Goal: Task Accomplishment & Management: Manage account settings

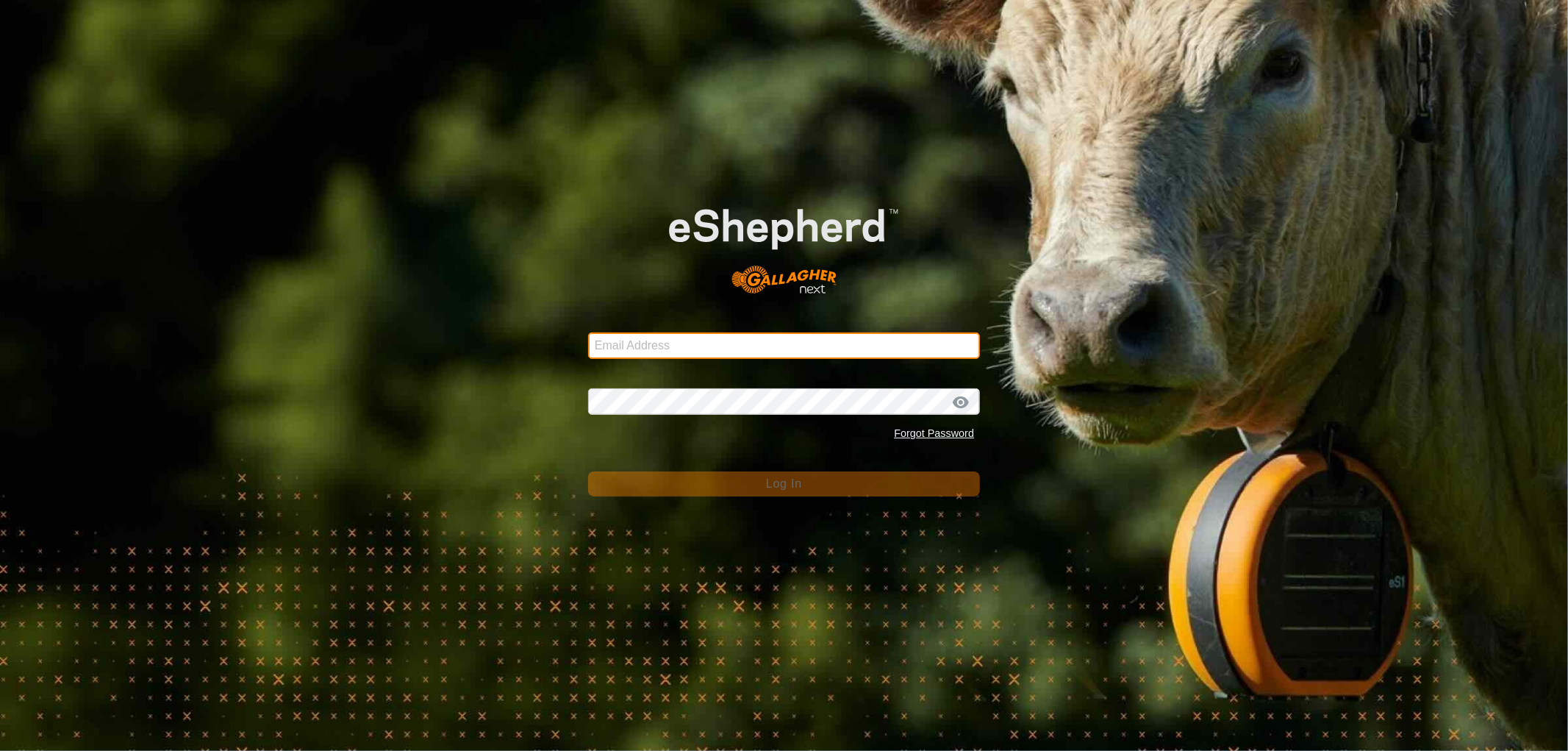
click at [641, 349] on input "Email Address" at bounding box center [784, 346] width 392 height 27
type input "[EMAIL_ADDRESS][DOMAIN_NAME]"
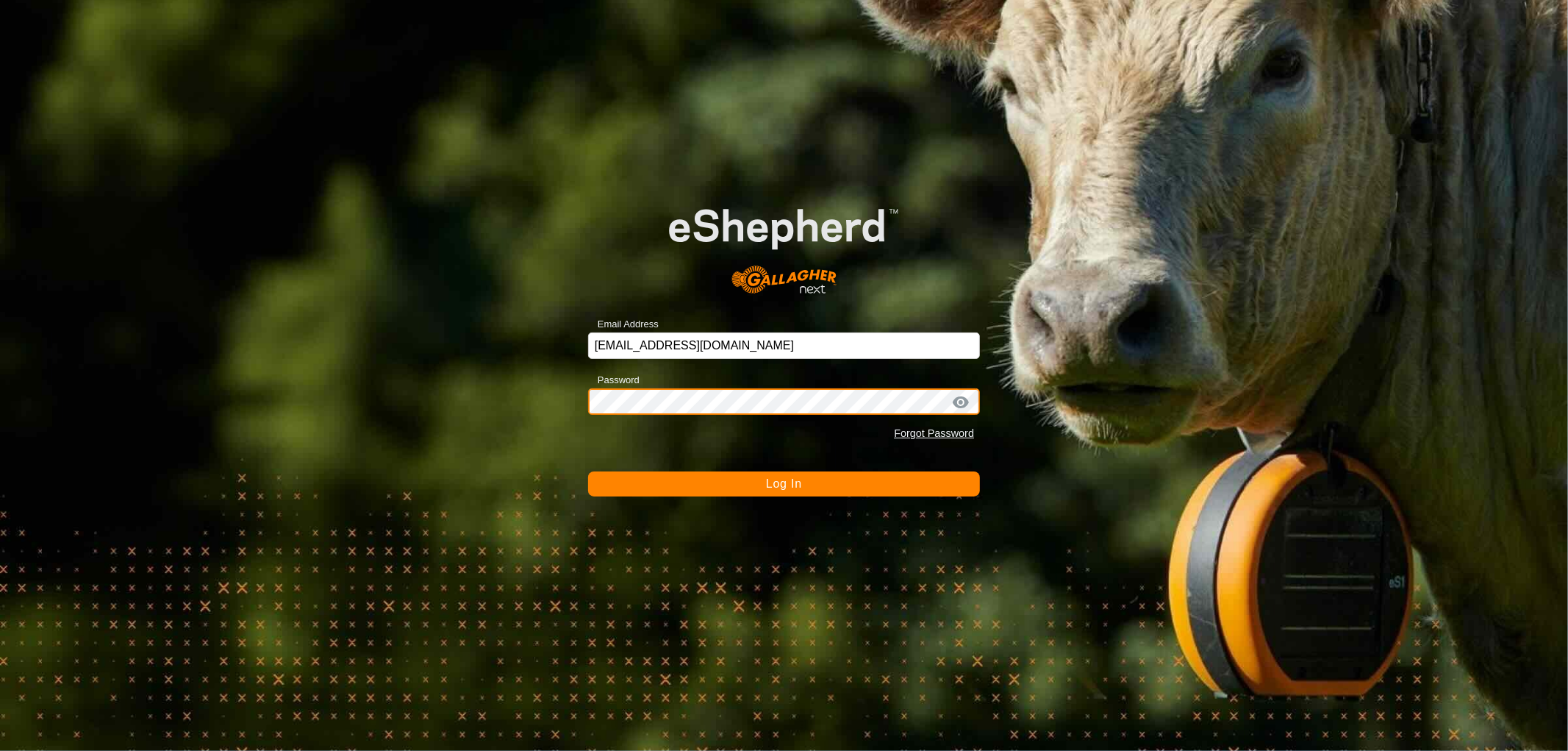
click at [588, 472] on button "Log In" at bounding box center [784, 484] width 392 height 25
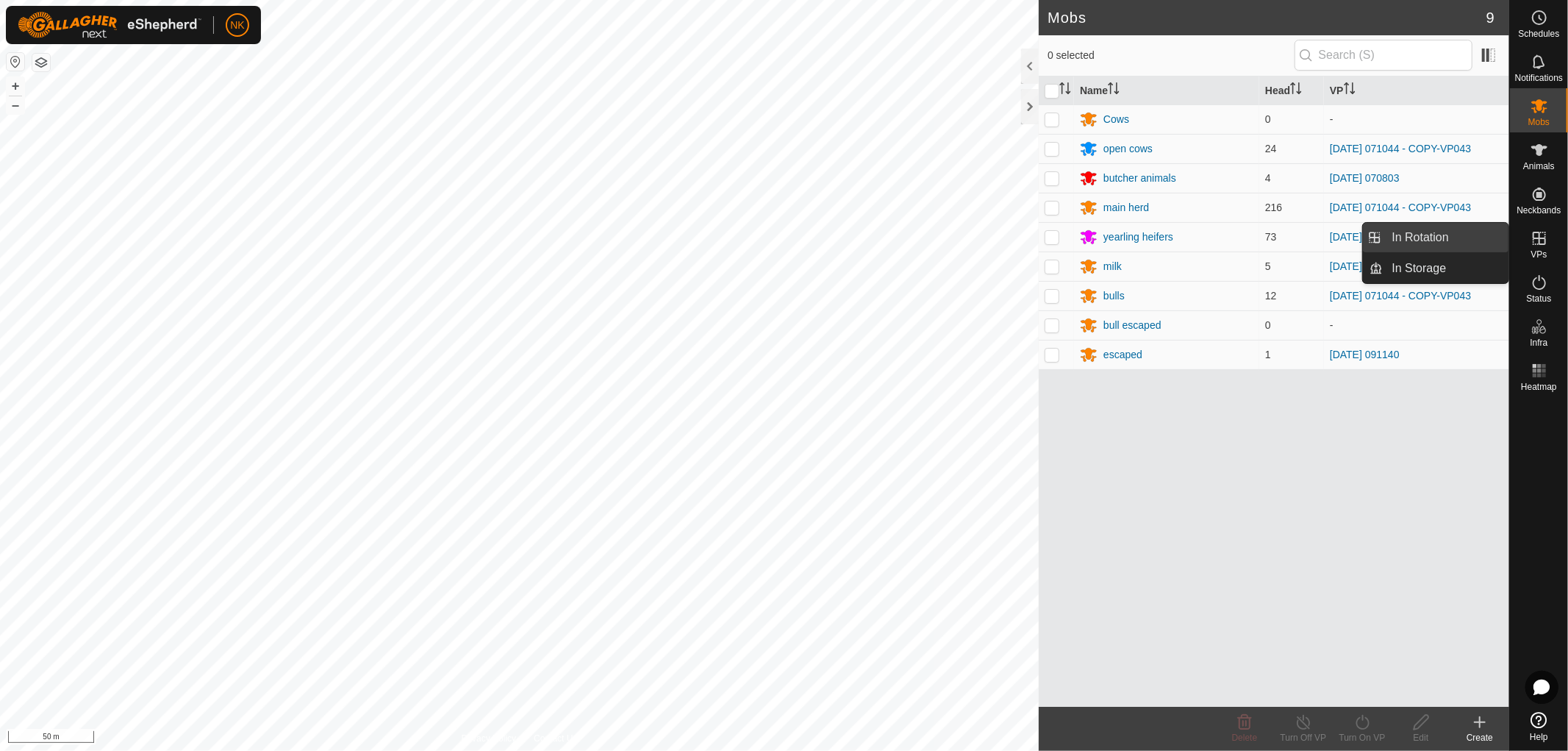
click at [1416, 245] on link "In Rotation" at bounding box center [1446, 237] width 125 height 29
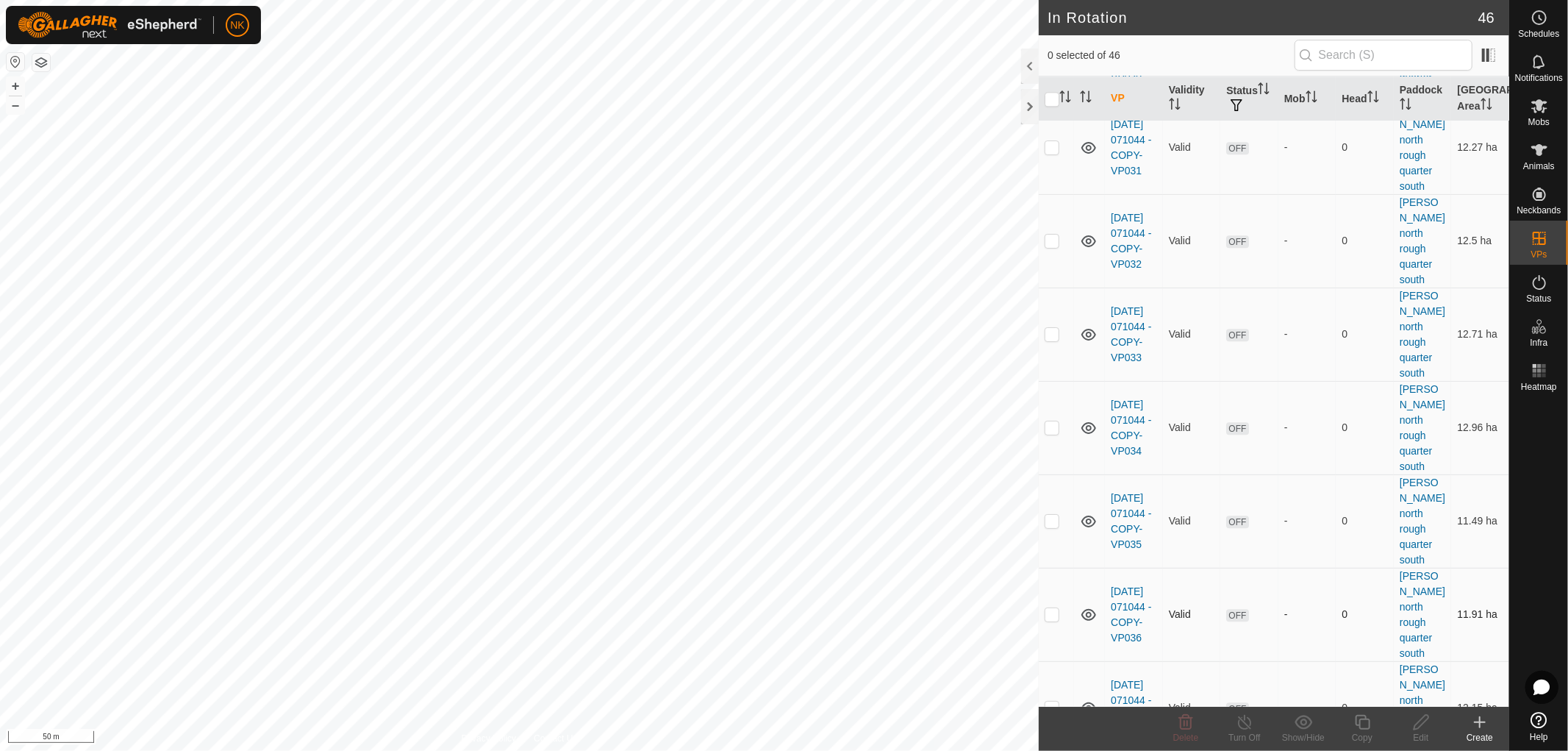
scroll to position [3028, 0]
checkbox input "true"
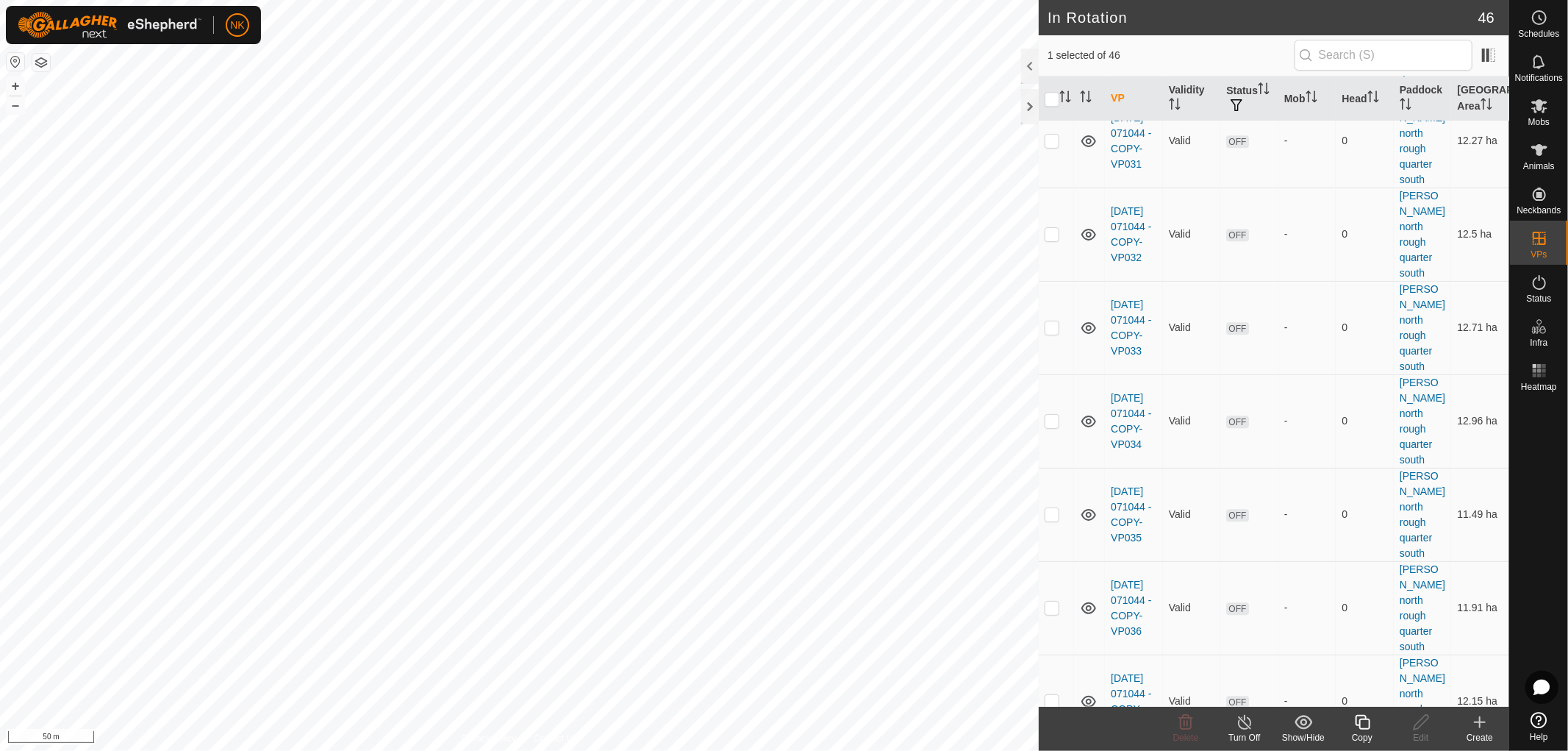
click at [1356, 731] on div "Copy" at bounding box center [1363, 738] width 59 height 13
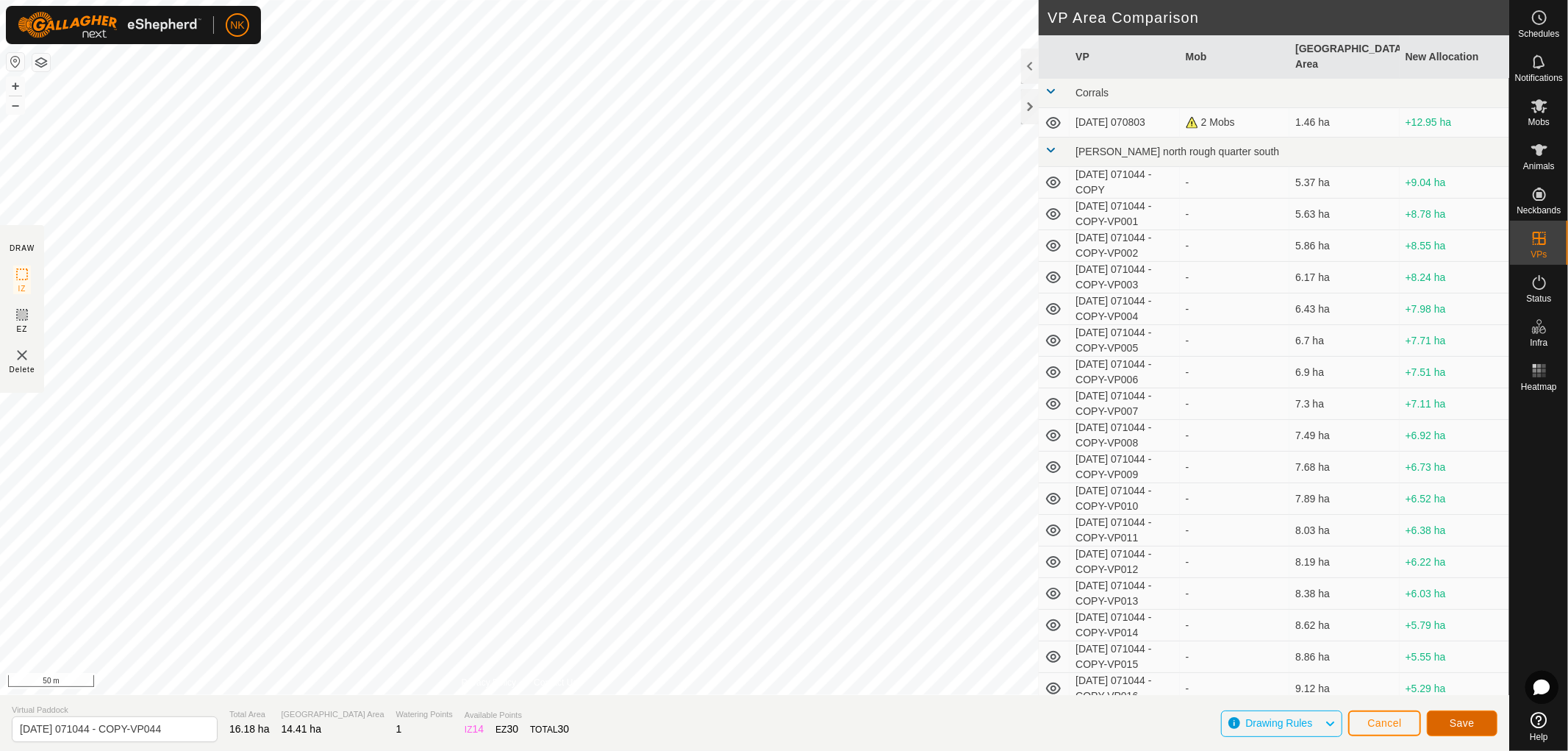
click at [1457, 723] on span "Save" at bounding box center [1463, 722] width 25 height 11
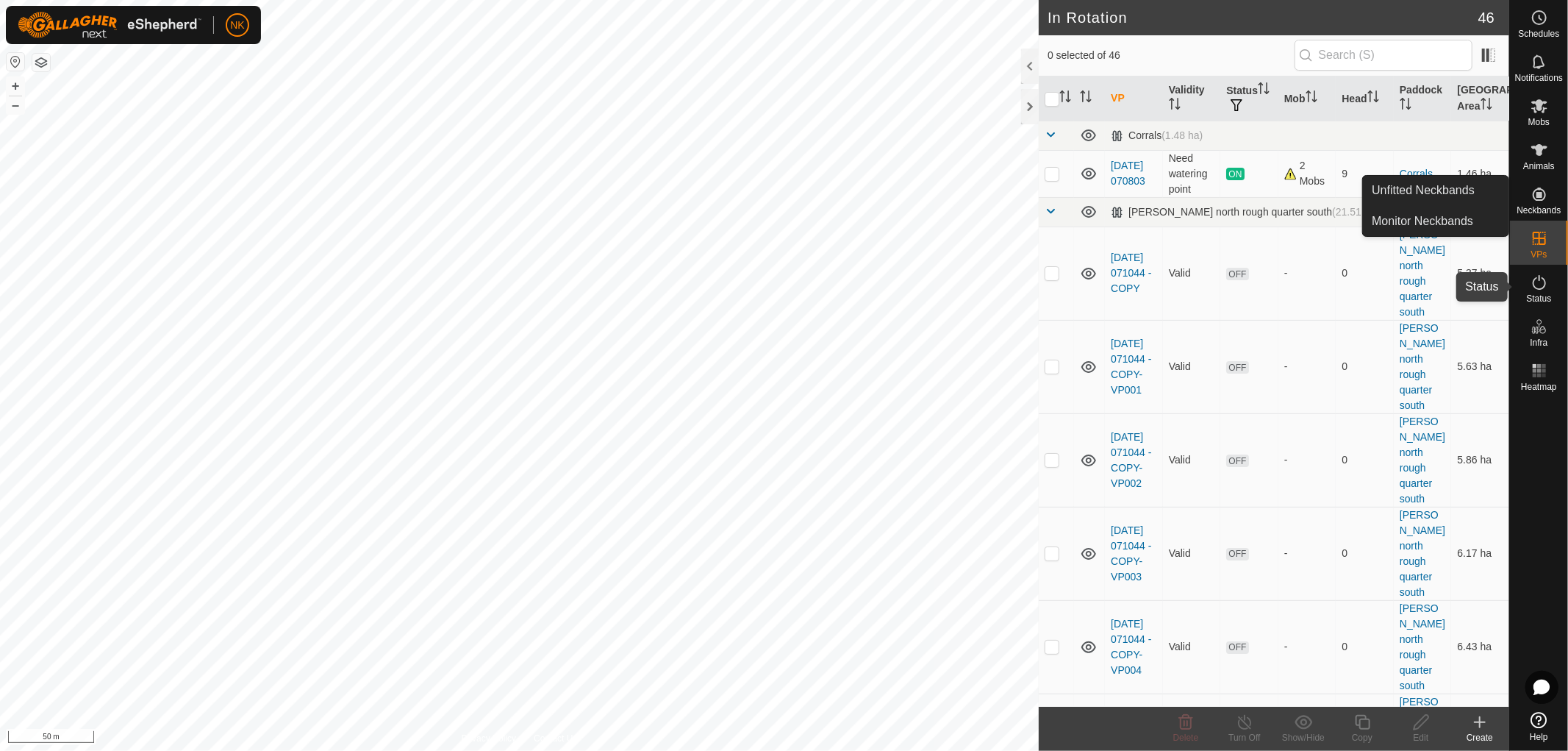
click at [1538, 291] on es-activation-svg-icon at bounding box center [1539, 282] width 27 height 24
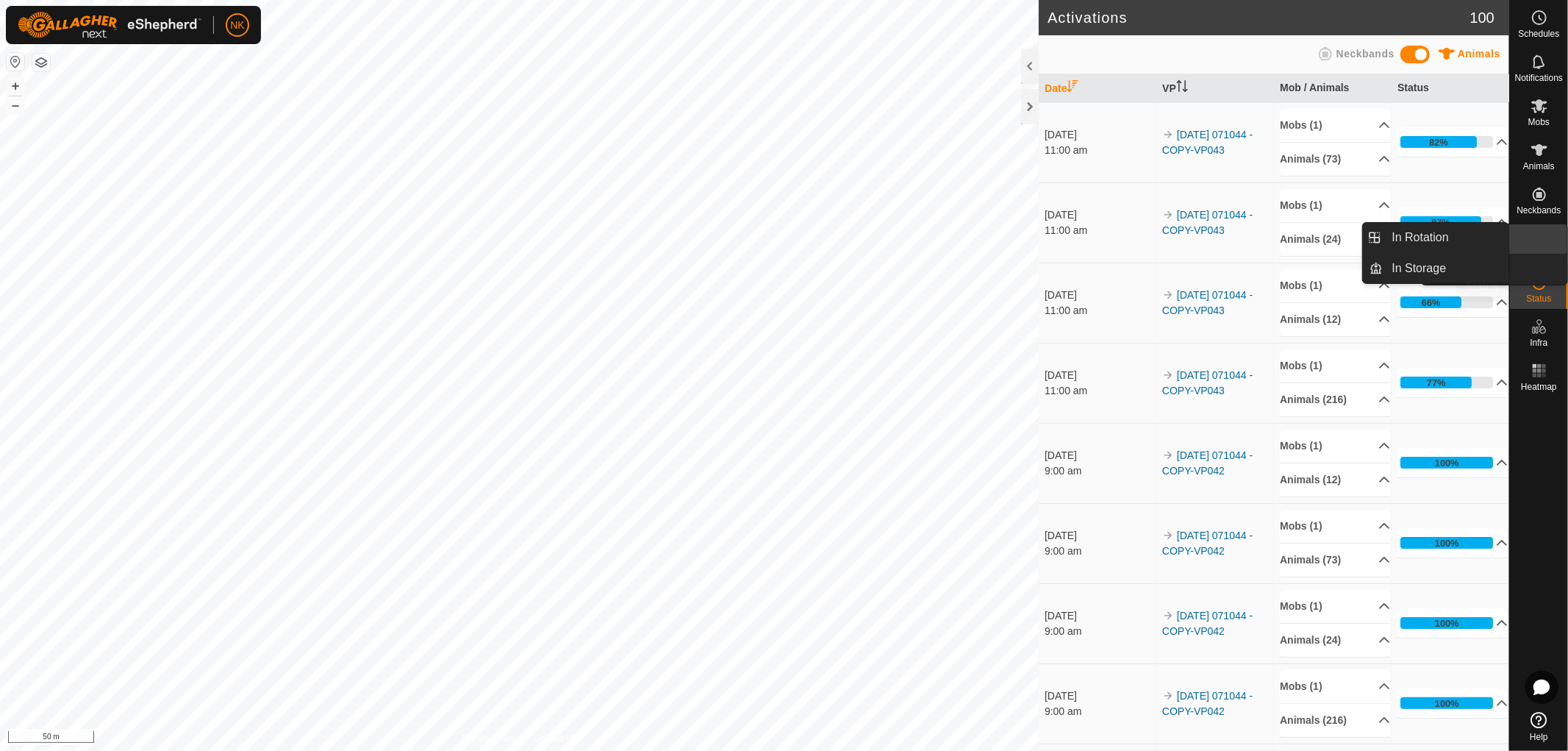
click at [1544, 248] on es-virtualpaddocks-svg-icon at bounding box center [1539, 238] width 27 height 24
click at [1406, 239] on link "In Rotation" at bounding box center [1446, 237] width 125 height 29
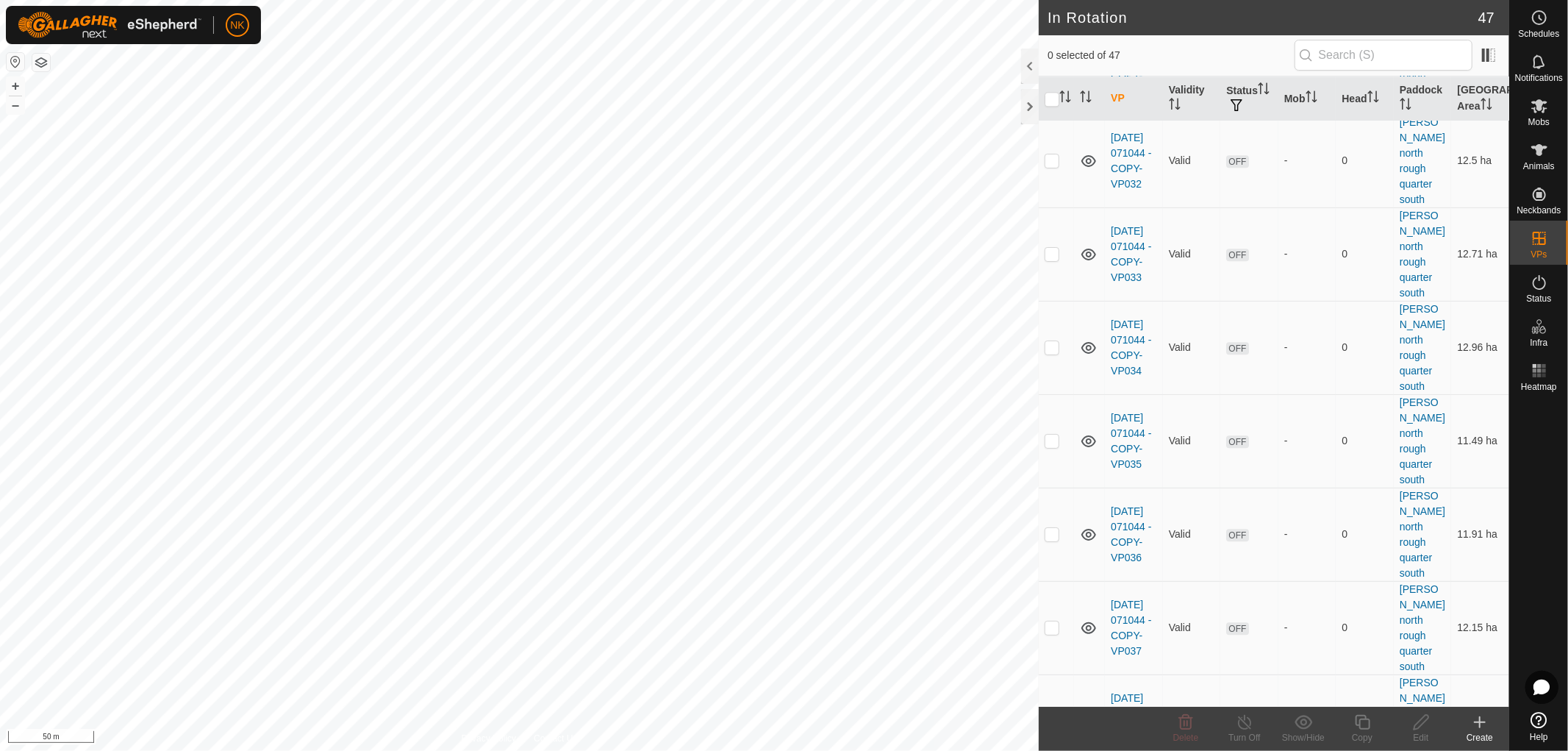
scroll to position [3107, 0]
checkbox input "true"
click at [1363, 726] on icon at bounding box center [1362, 722] width 18 height 18
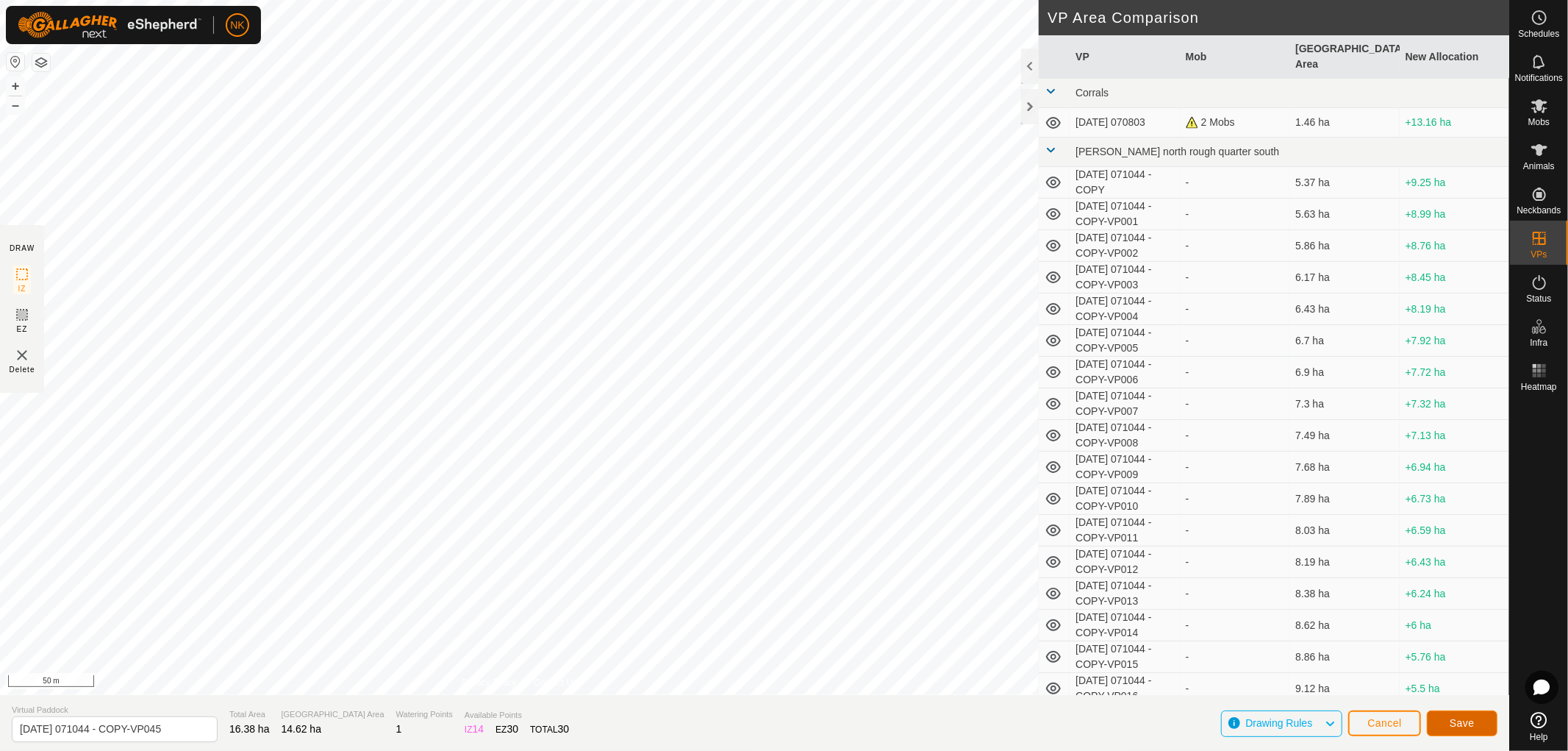
click at [1474, 728] on span "Save" at bounding box center [1463, 722] width 25 height 11
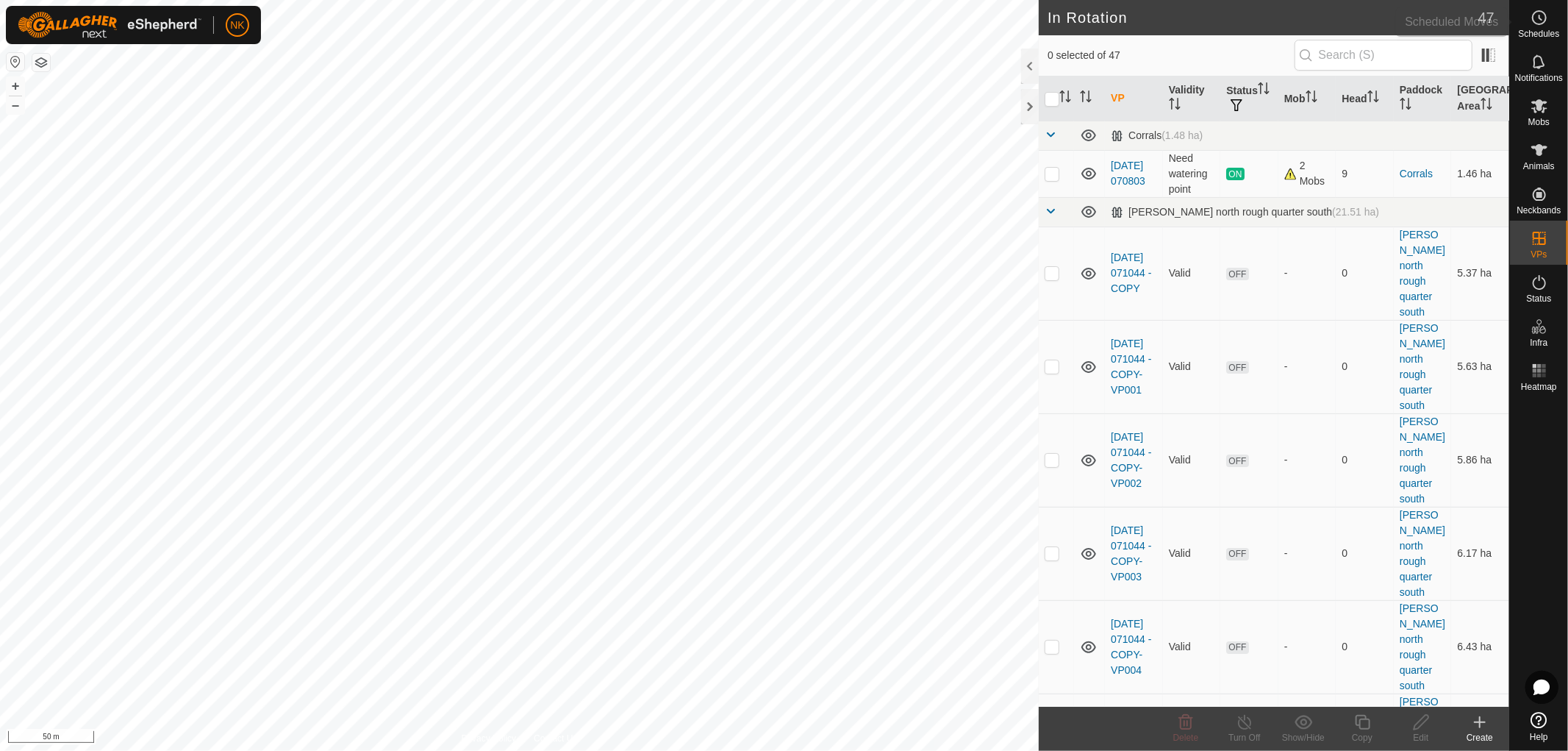
click at [1535, 34] on span "Schedules" at bounding box center [1539, 33] width 41 height 9
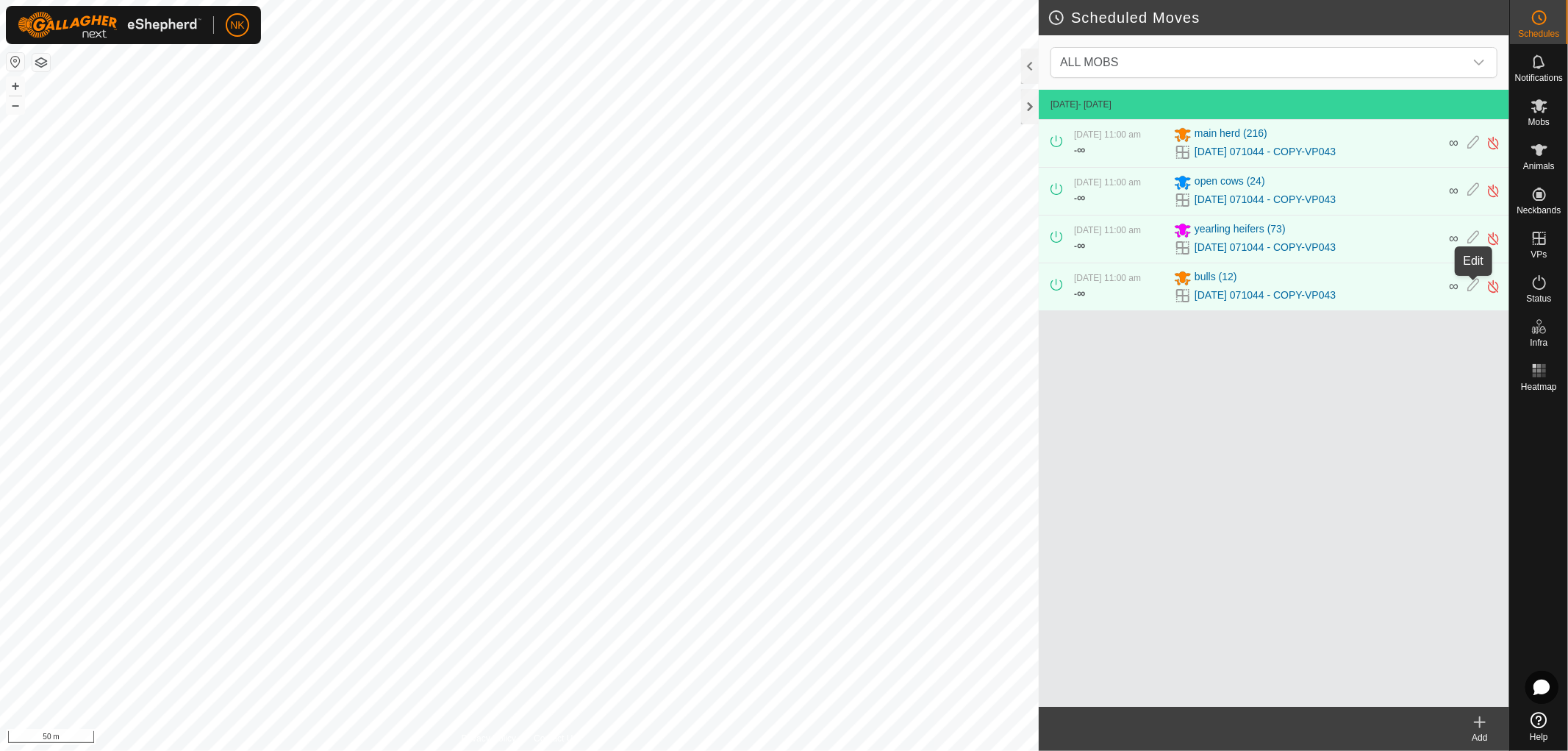
click at [1472, 288] on icon at bounding box center [1473, 286] width 11 height 15
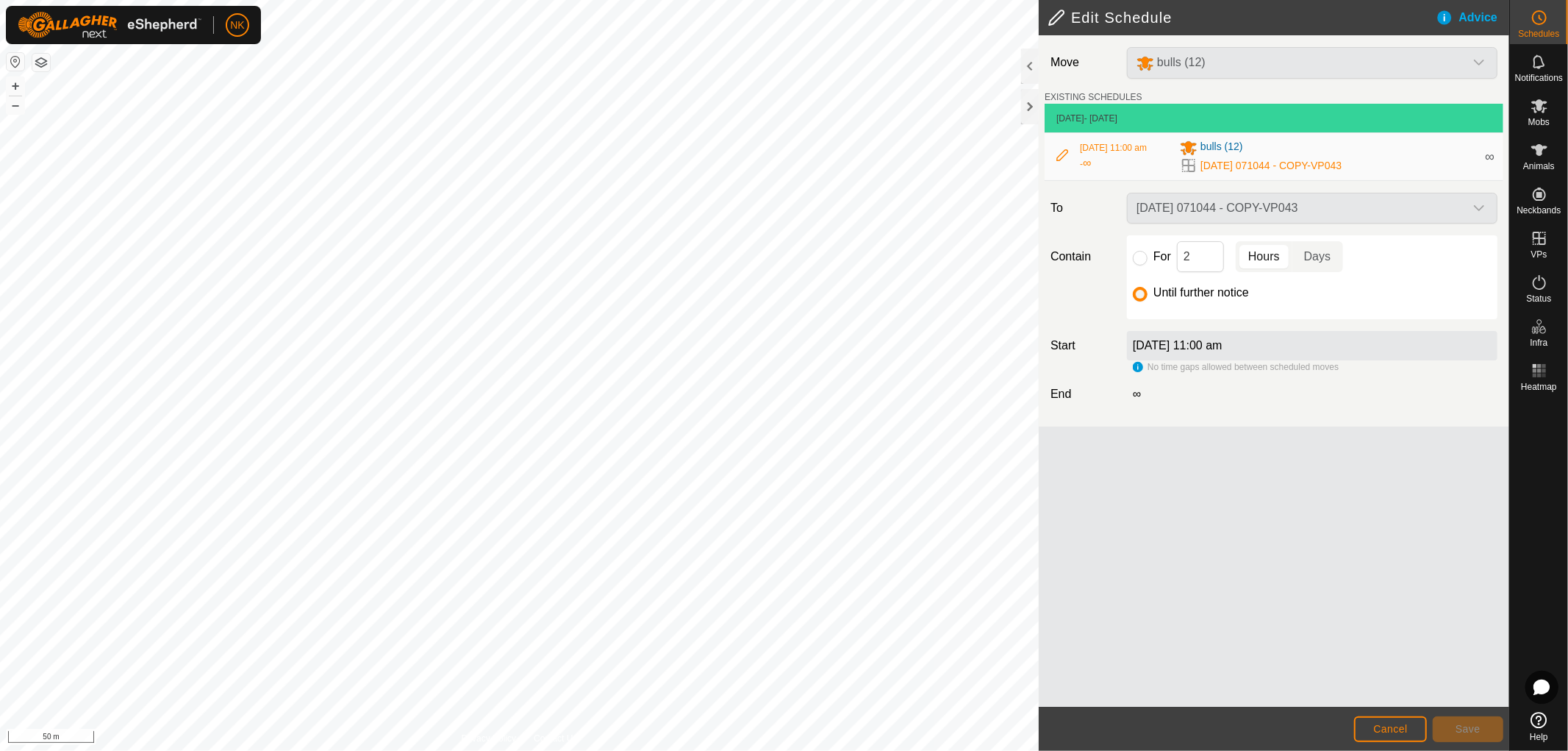
click at [1324, 210] on div "[DATE] 071044 - COPY-VP043" at bounding box center [1312, 208] width 382 height 30
click at [1488, 210] on div "[DATE] 071044 - COPY-VP043" at bounding box center [1312, 208] width 382 height 30
click at [1464, 203] on div "[DATE] 071044 - COPY-VP043" at bounding box center [1312, 208] width 382 height 30
click at [1143, 260] on input "For" at bounding box center [1139, 258] width 14 height 14
radio input "true"
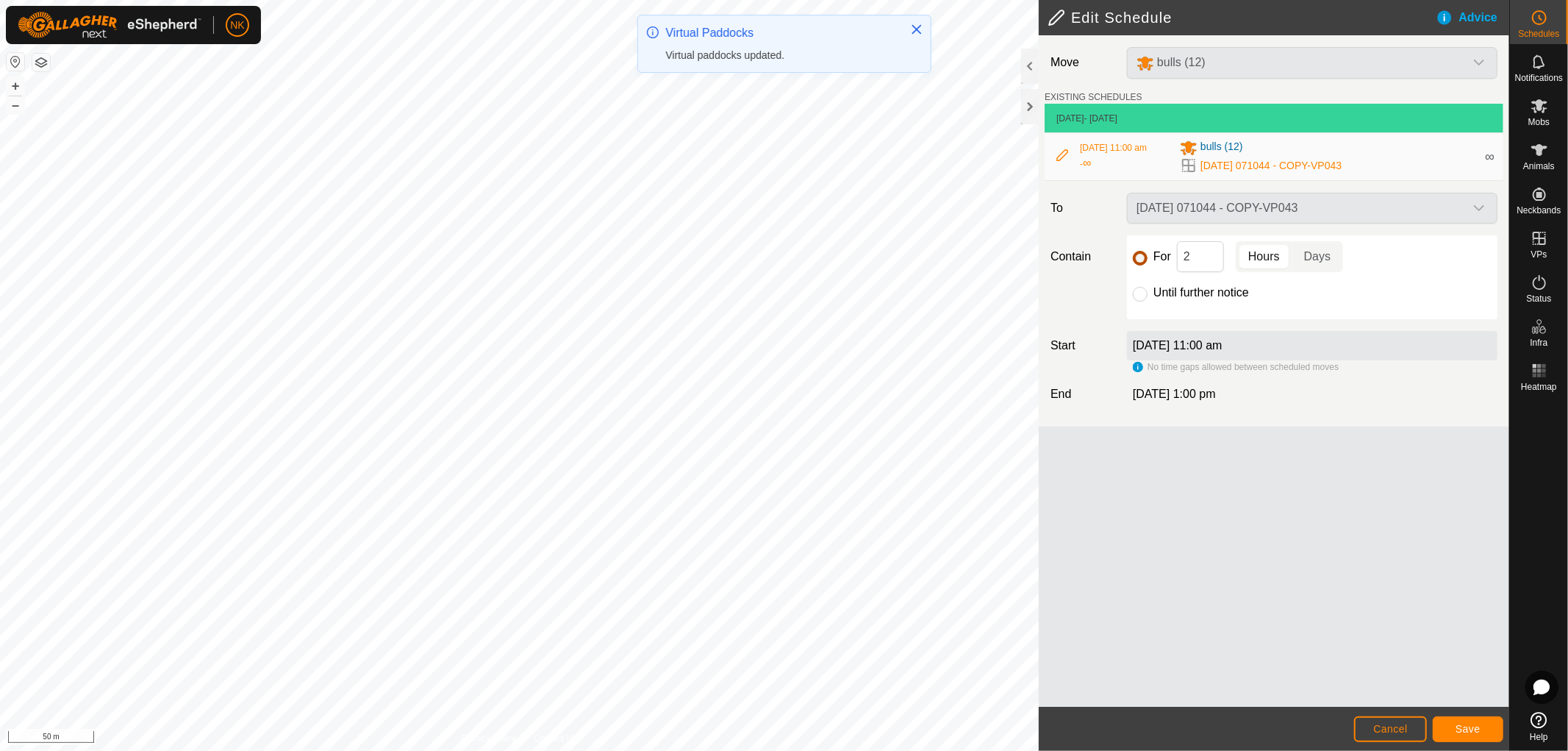
click at [1138, 261] on input "For" at bounding box center [1139, 258] width 14 height 14
click at [1386, 731] on span "Cancel" at bounding box center [1390, 728] width 34 height 11
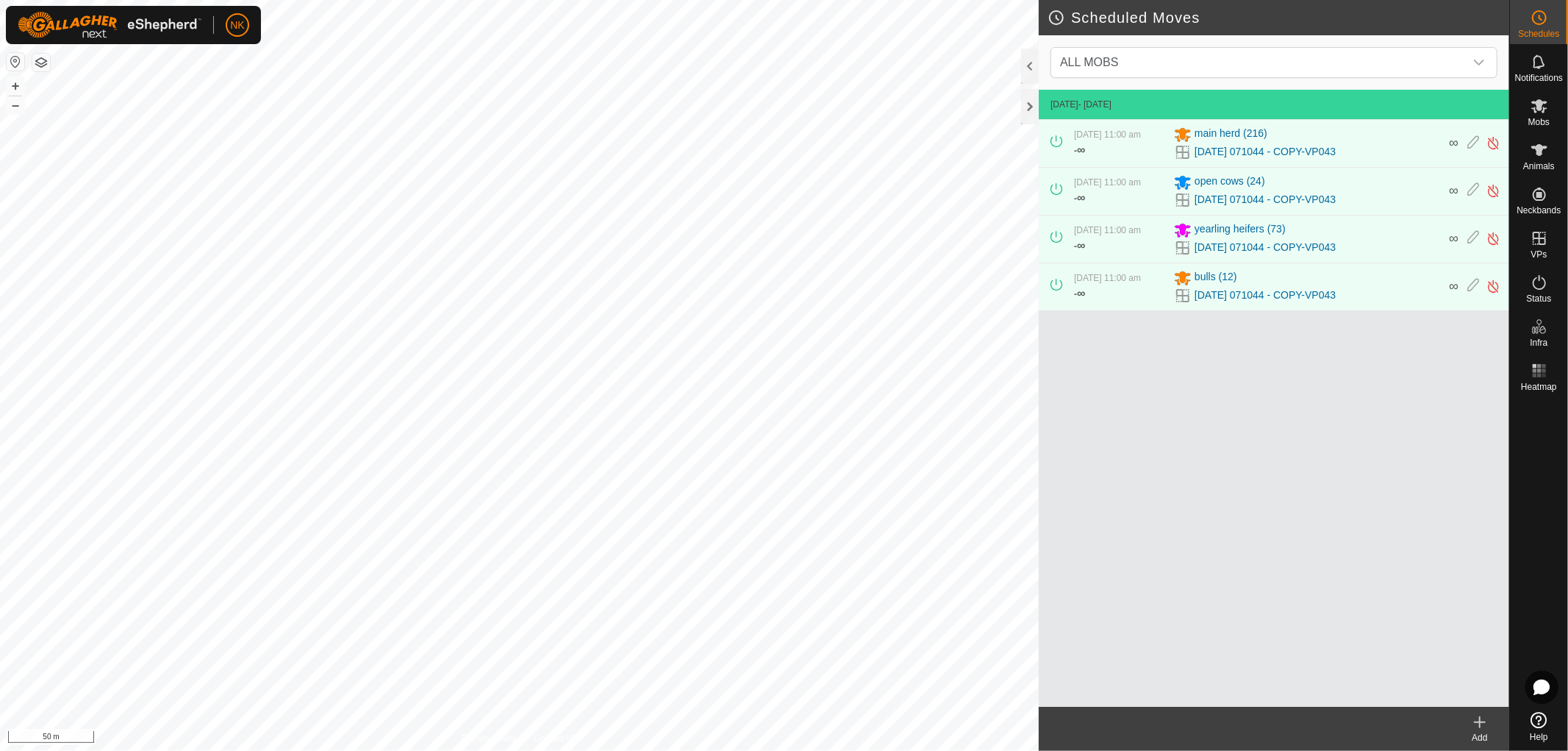
click at [1485, 723] on icon at bounding box center [1480, 722] width 18 height 18
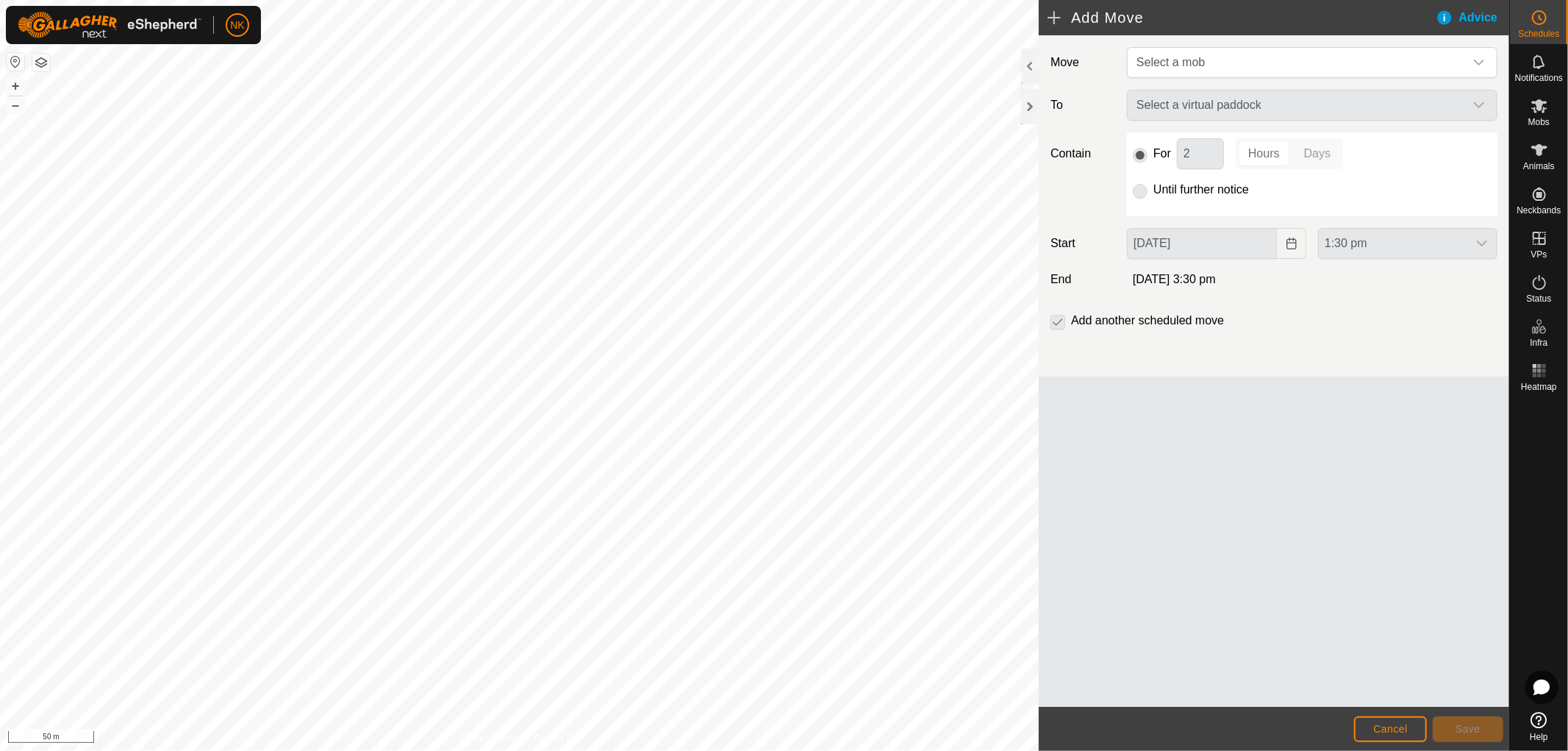
click at [1192, 46] on div "Move Select a mob To Select a virtual paddock Contain For 2 Hours Days Until fu…" at bounding box center [1273, 205] width 470 height 341
click at [1189, 60] on span "Select a mob" at bounding box center [1171, 62] width 68 height 12
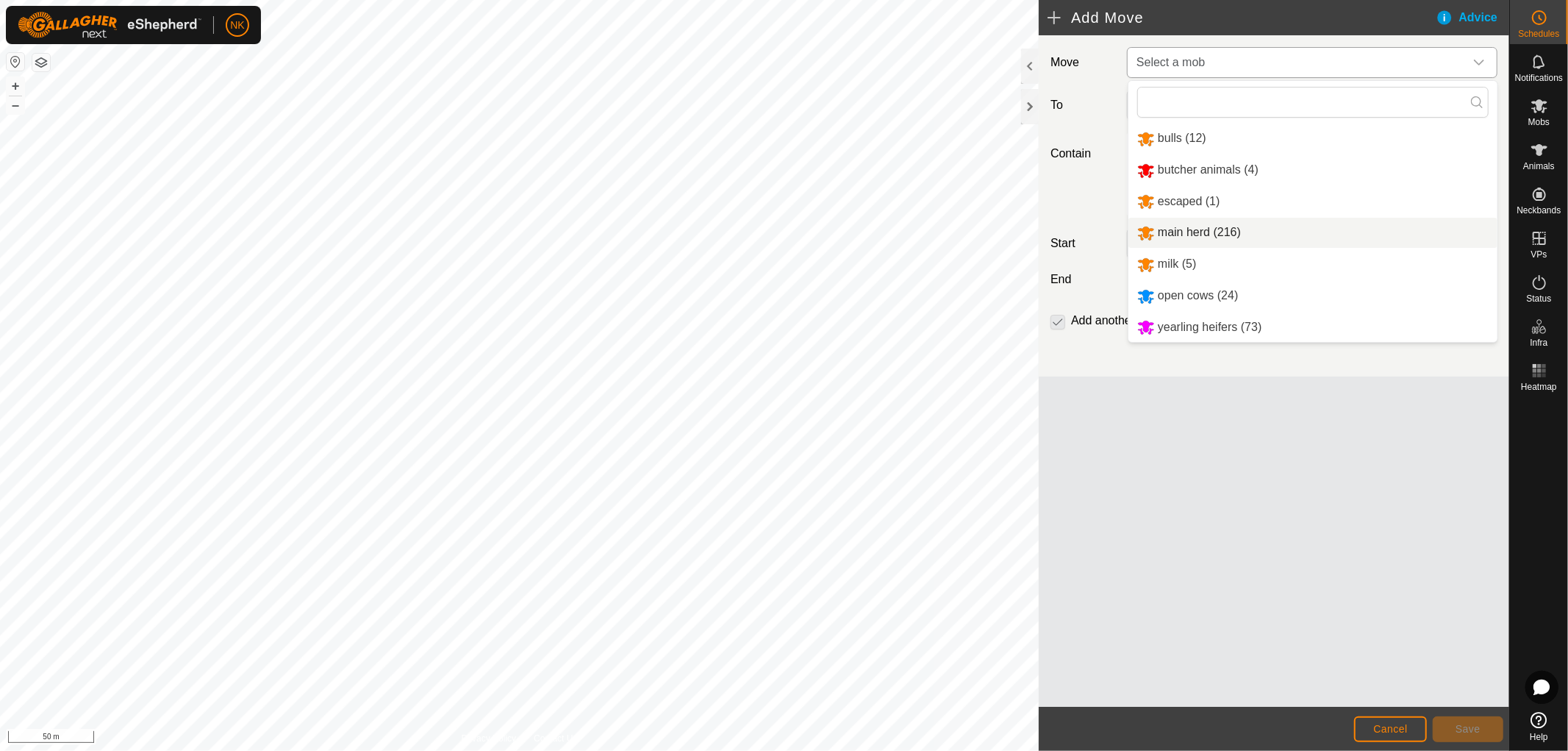
click at [1194, 228] on li "main herd (216)" at bounding box center [1313, 233] width 369 height 30
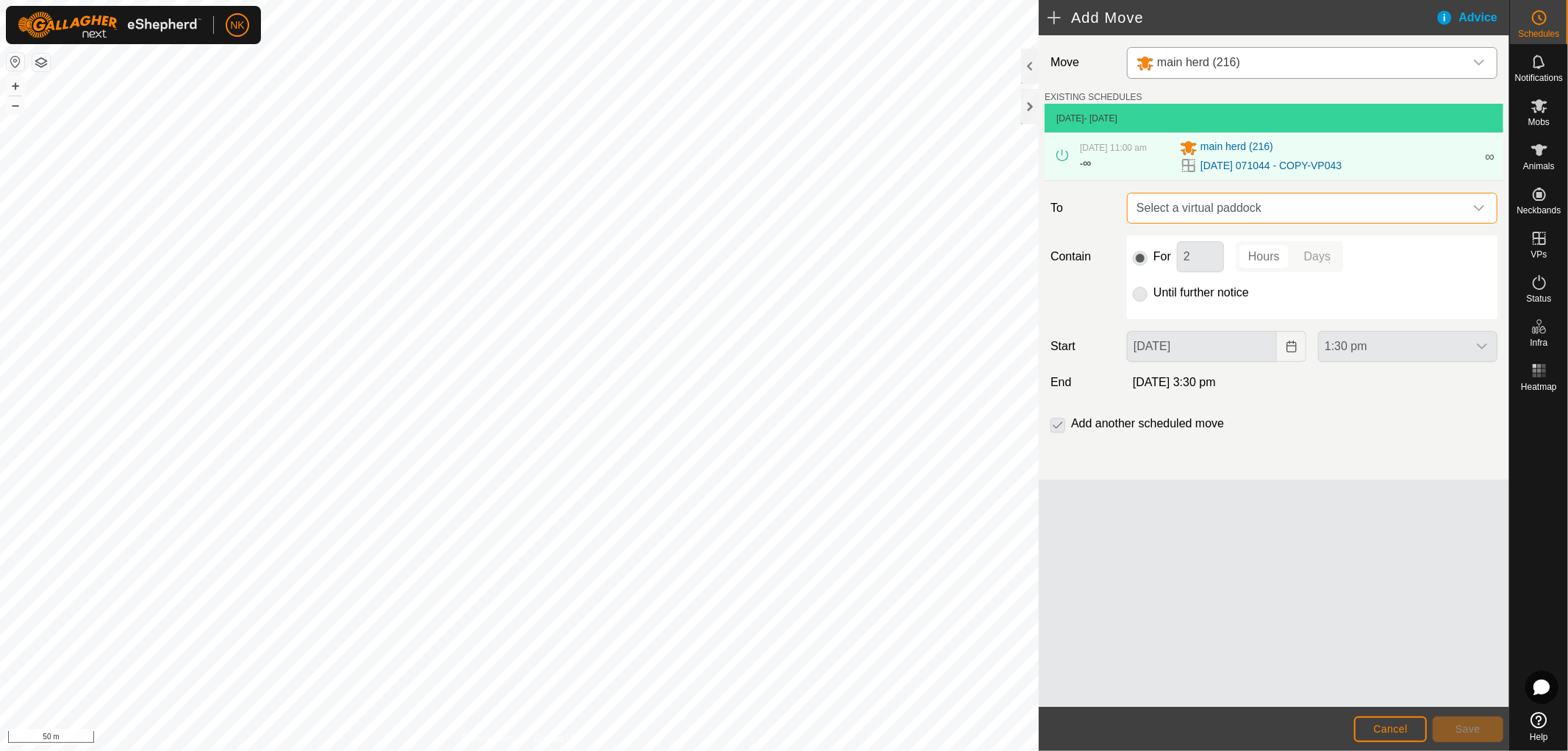
click at [1219, 208] on span "Select a virtual paddock" at bounding box center [1297, 207] width 334 height 29
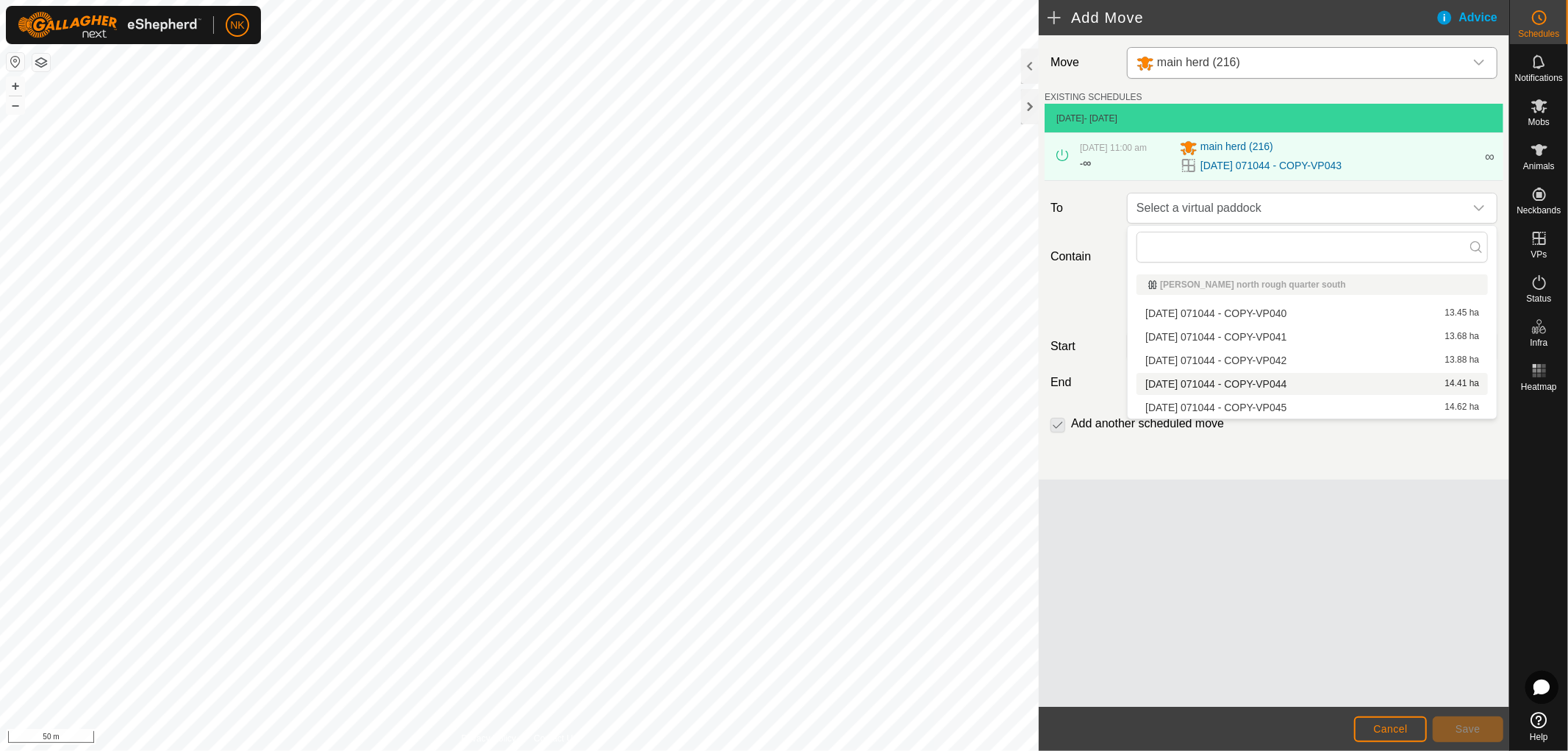
click at [1260, 385] on li "[DATE] 071044 - COPY-VP044 14.41 ha" at bounding box center [1312, 383] width 352 height 22
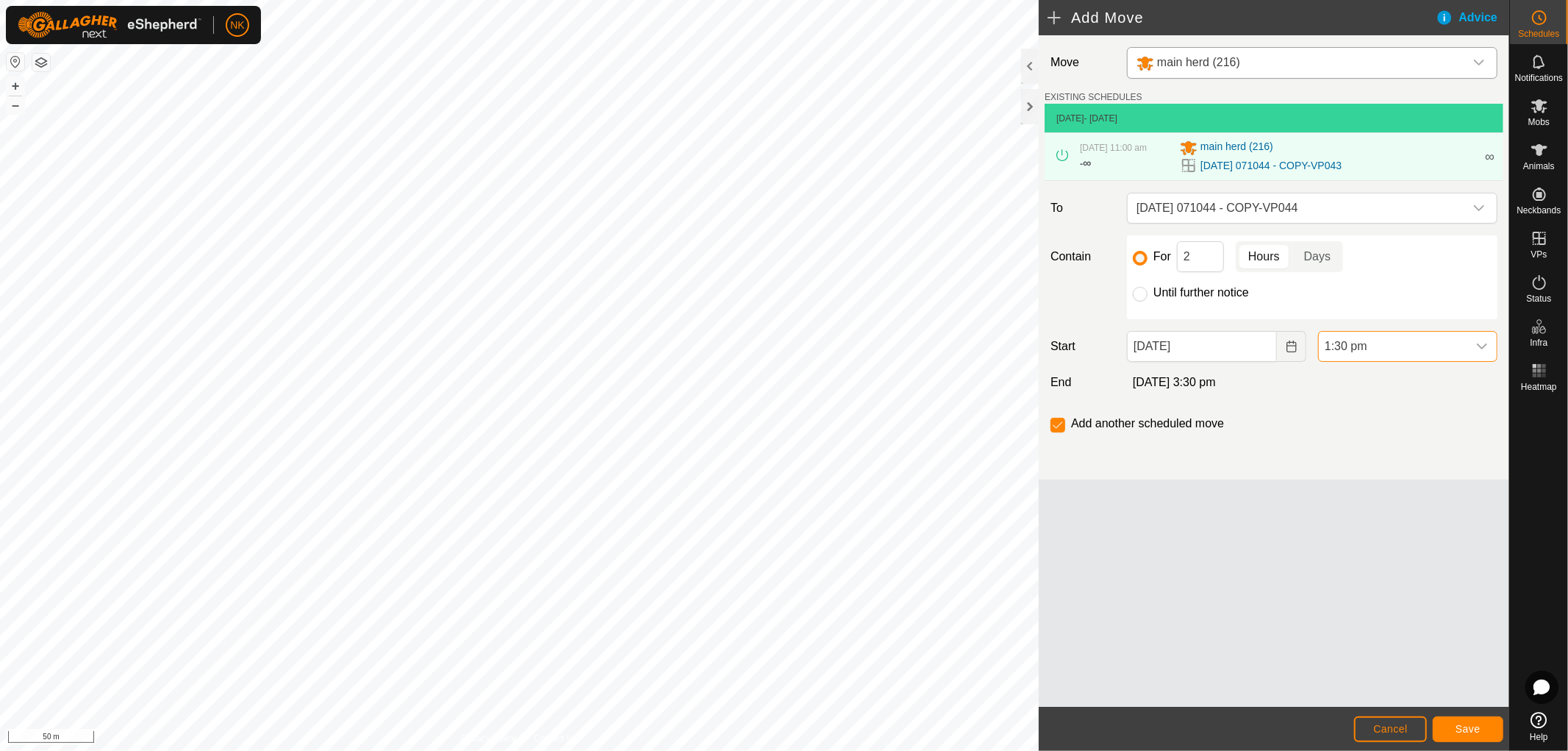
click at [1375, 351] on span "1:30 pm" at bounding box center [1393, 346] width 148 height 29
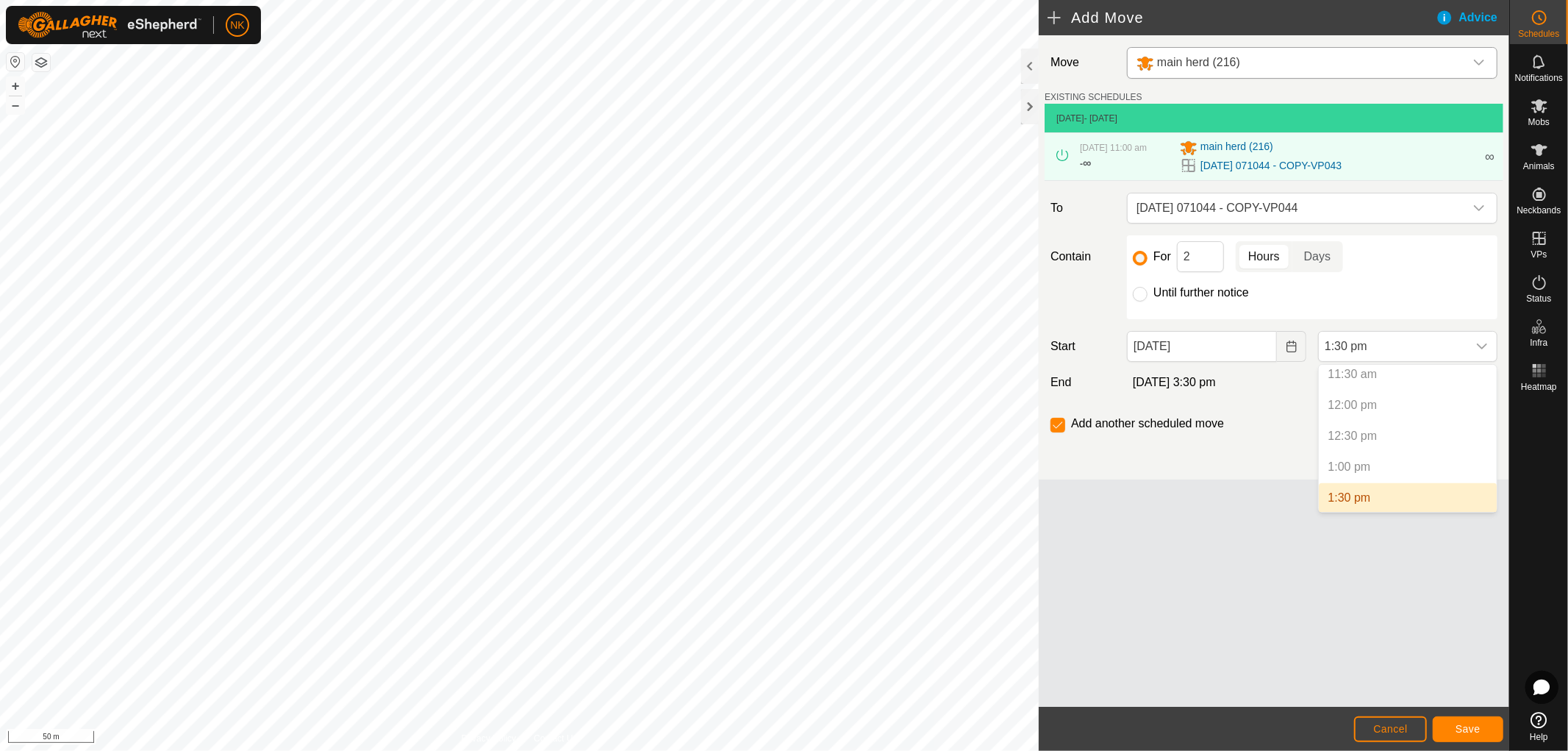
click at [1354, 495] on li "1:30 pm" at bounding box center [1407, 497] width 178 height 29
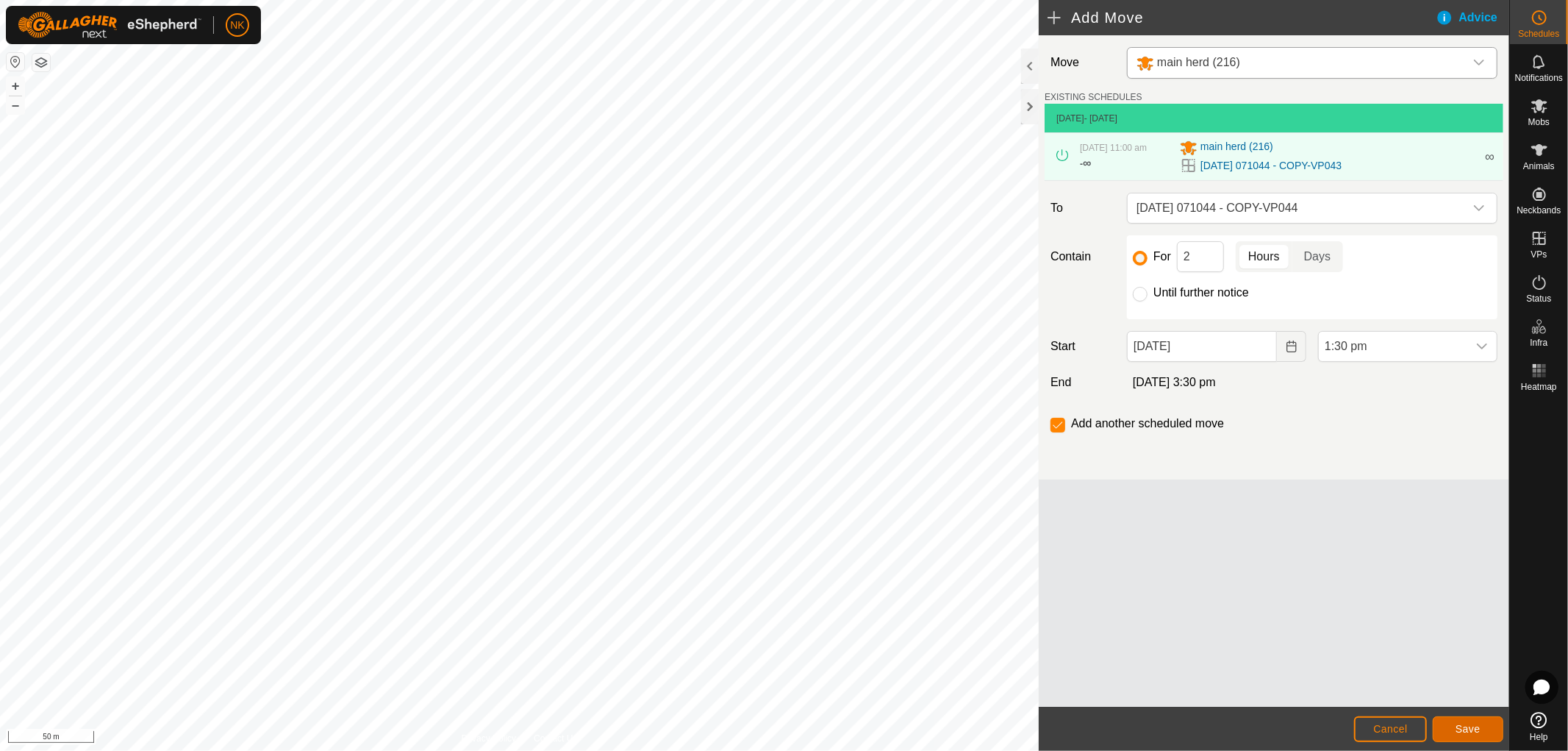
click at [1461, 724] on span "Save" at bounding box center [1468, 728] width 25 height 11
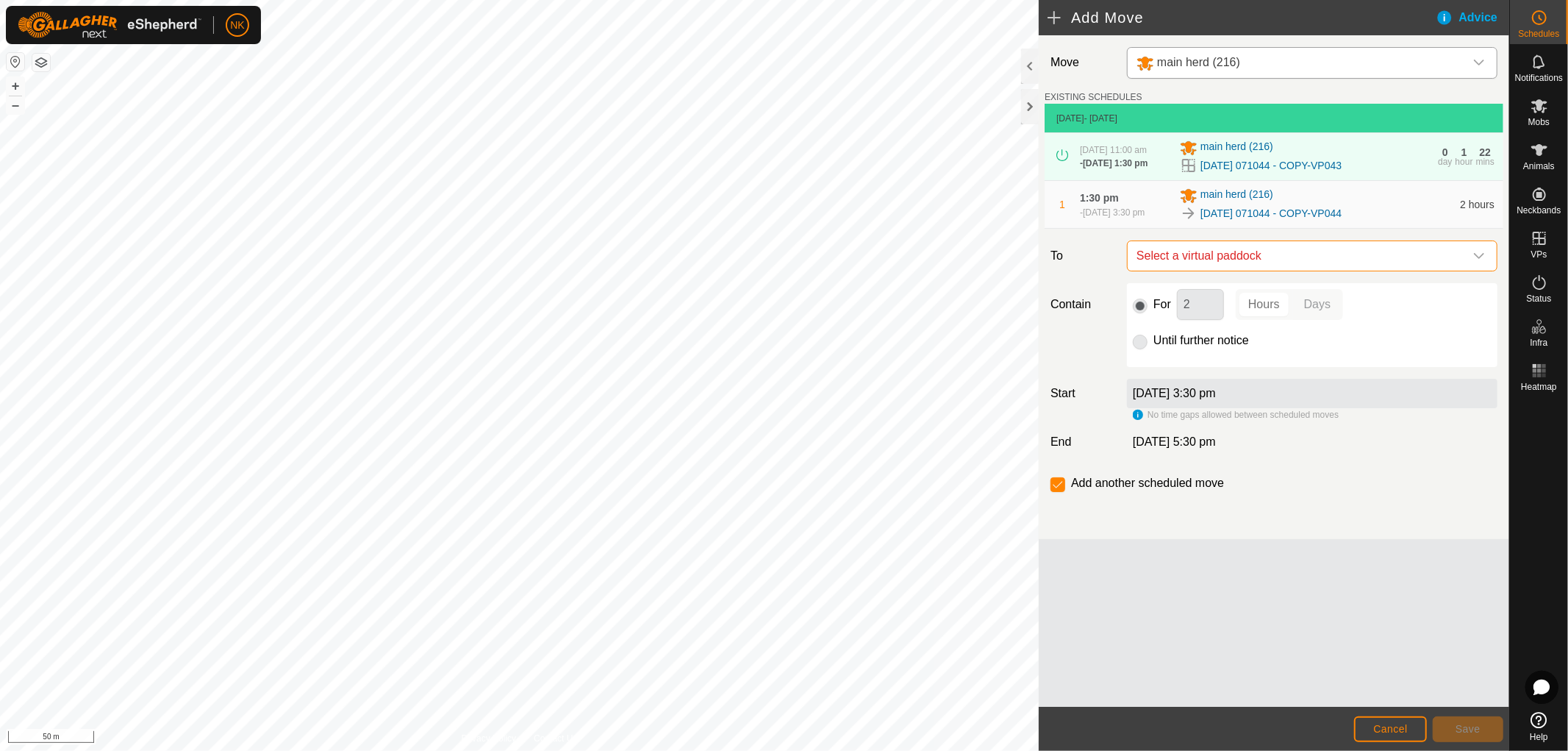
click at [1265, 260] on span "Select a virtual paddock" at bounding box center [1297, 256] width 334 height 29
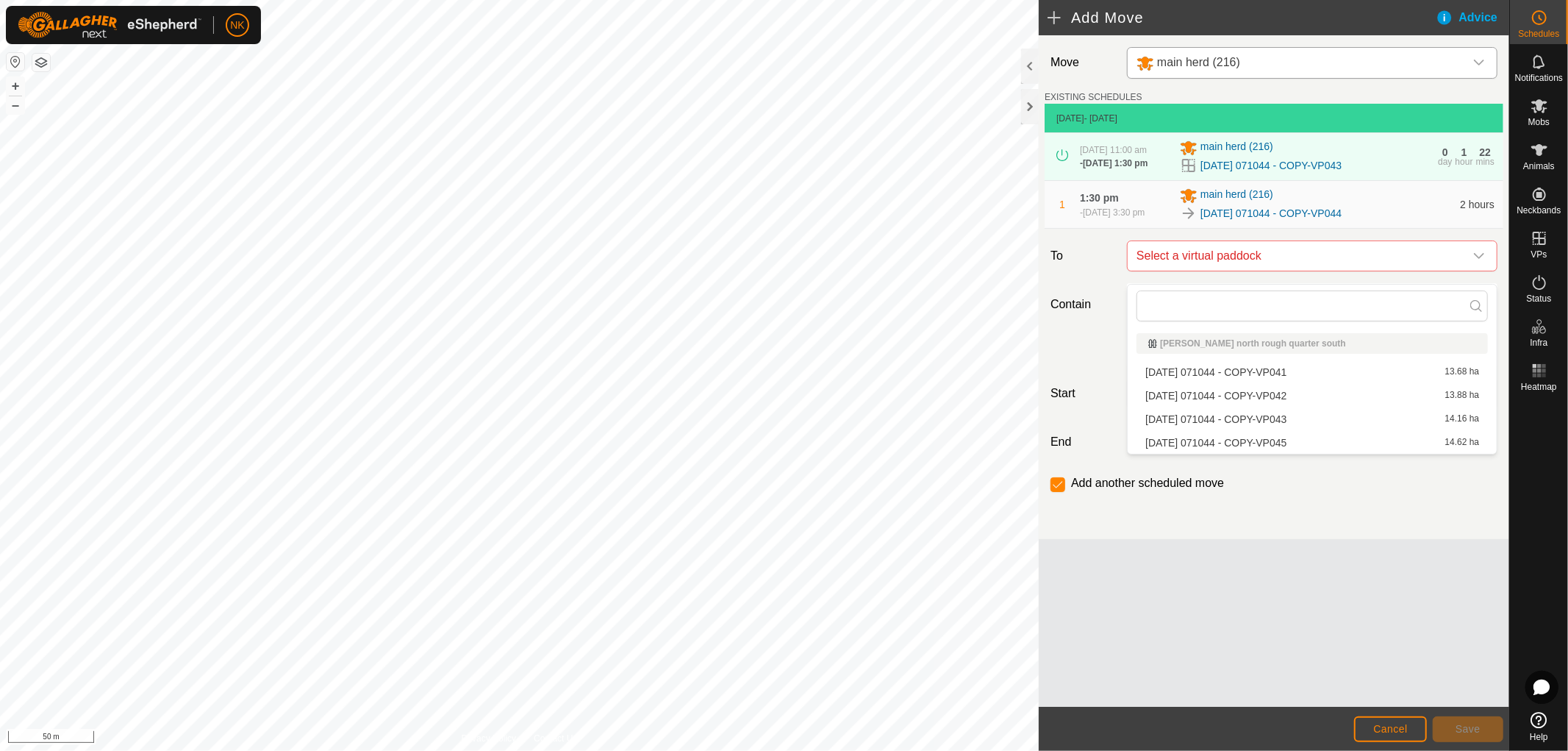
click at [1267, 437] on li "[DATE] 071044 - COPY-VP045 14.62 ha" at bounding box center [1312, 442] width 352 height 22
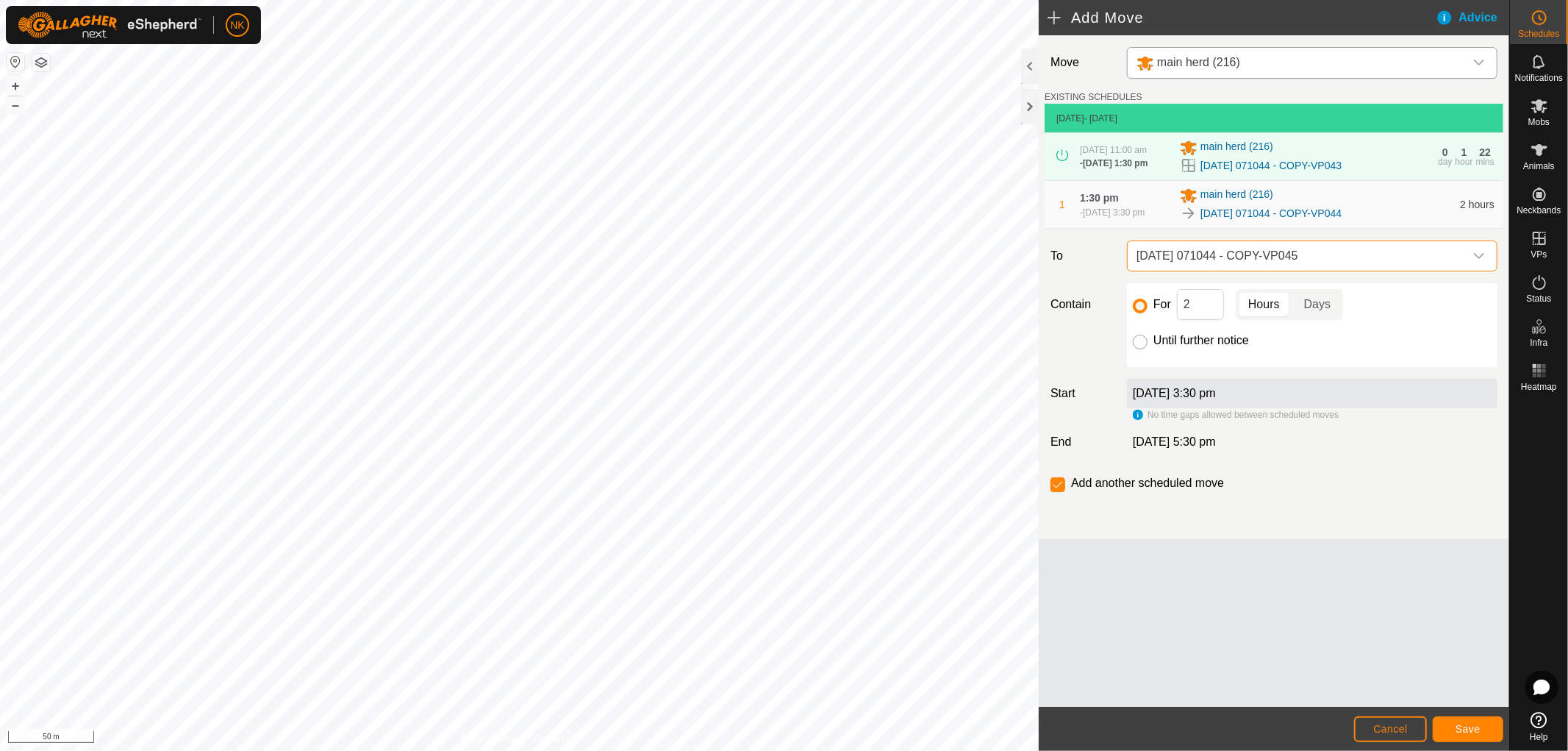
click at [1134, 349] on input "Until further notice" at bounding box center [1139, 341] width 14 height 14
radio input "true"
checkbox input "false"
click at [1467, 733] on span "Save" at bounding box center [1468, 728] width 25 height 11
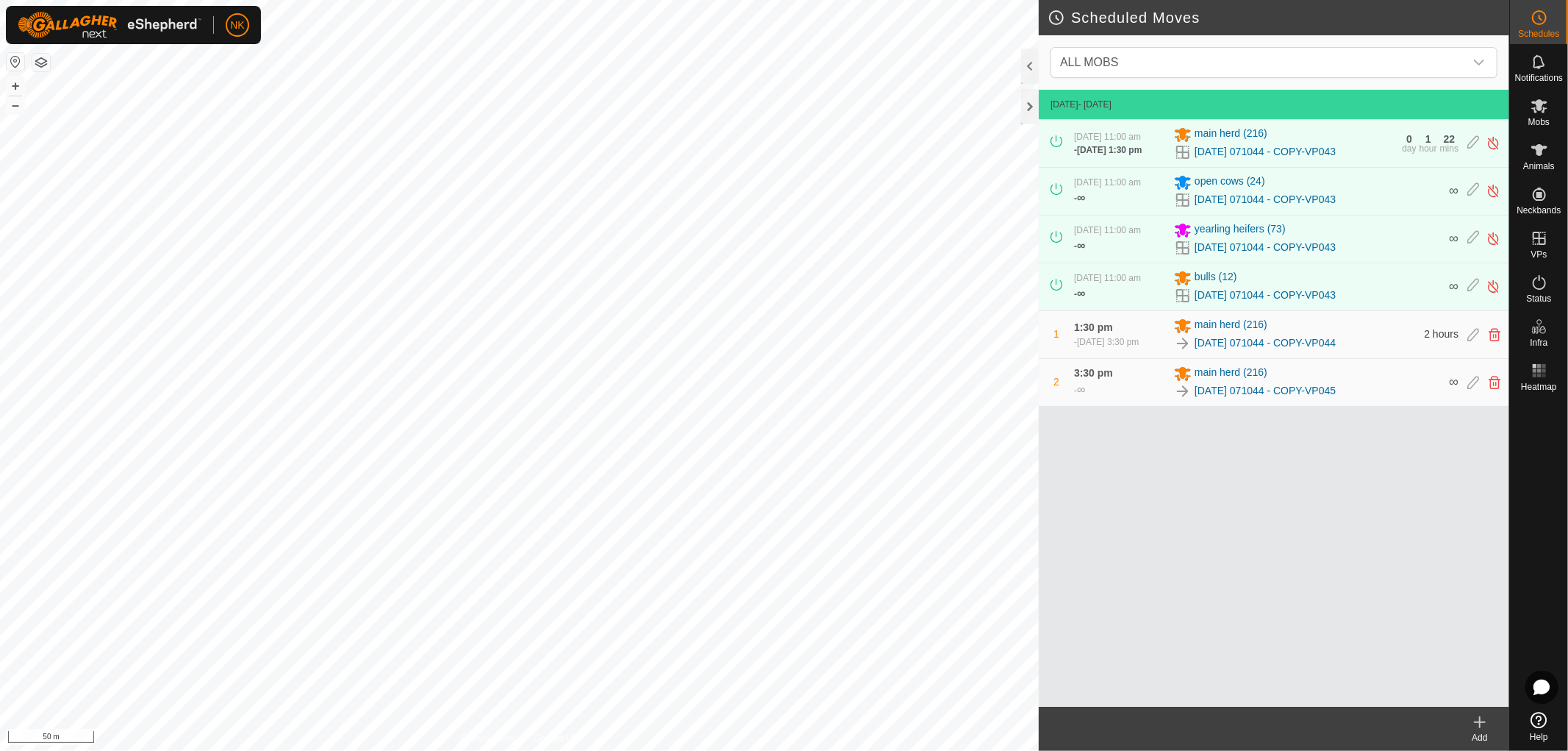
click at [1478, 726] on icon at bounding box center [1480, 722] width 18 height 18
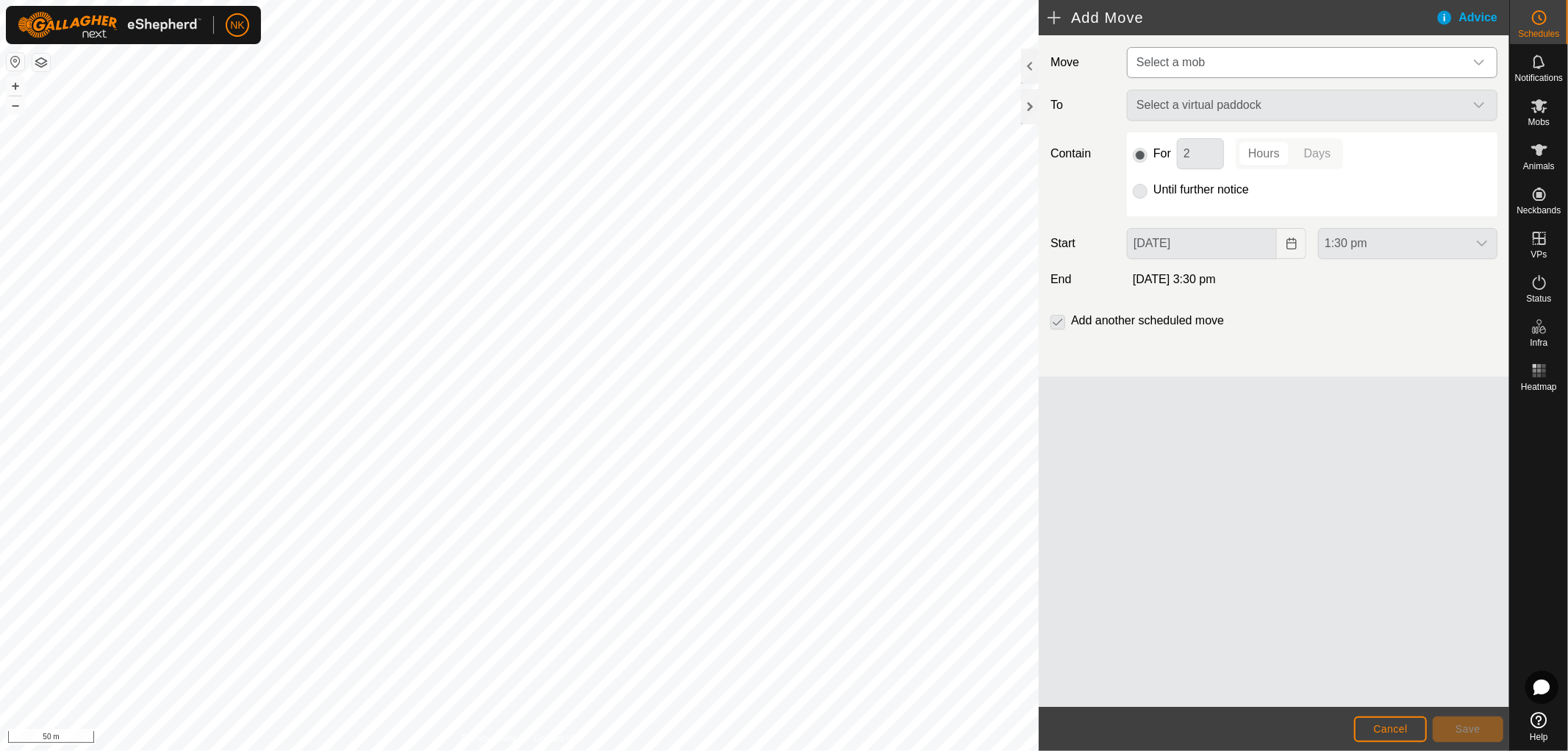
click at [1358, 57] on span "Select a mob" at bounding box center [1297, 62] width 334 height 29
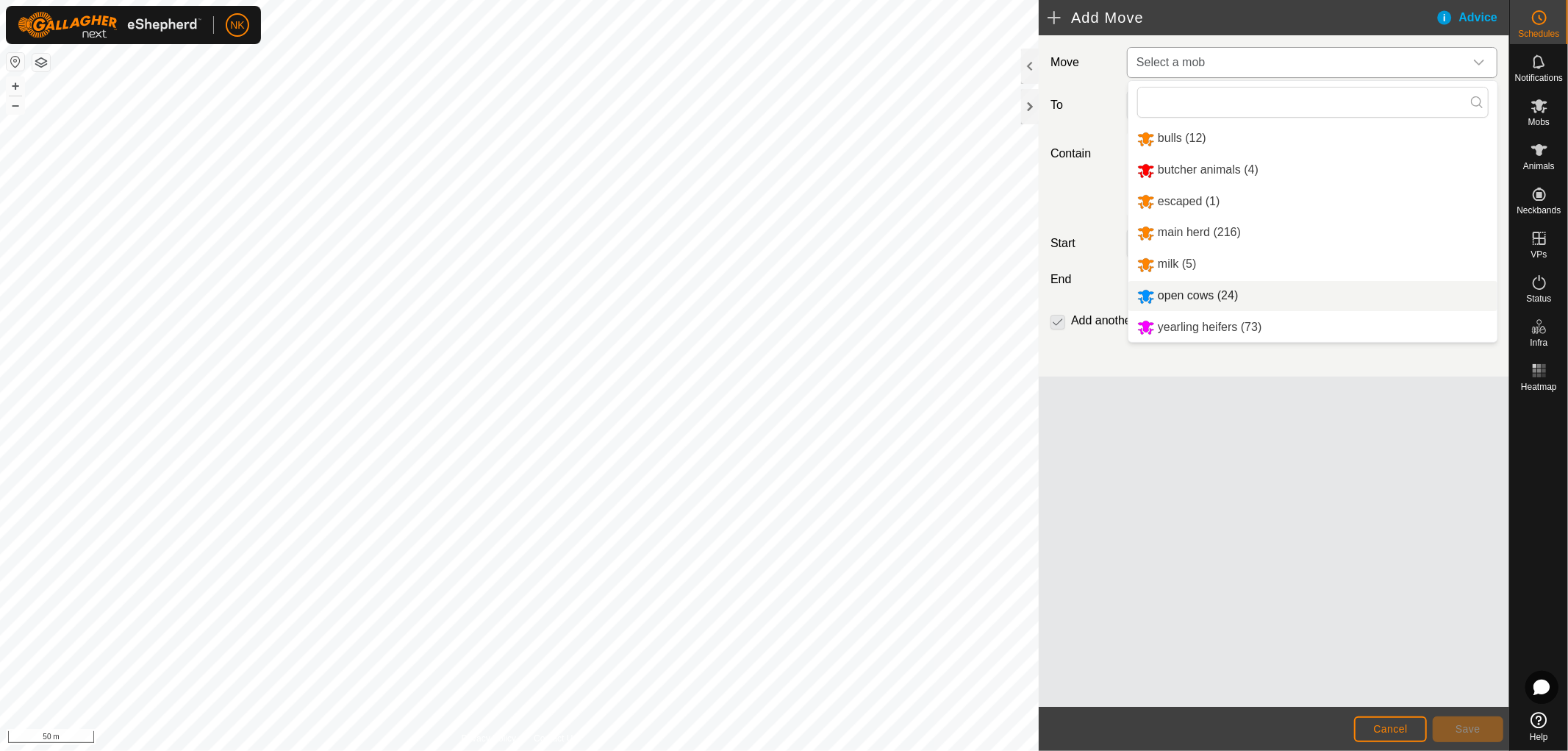
click at [1175, 293] on li "open cows (24)" at bounding box center [1313, 297] width 369 height 30
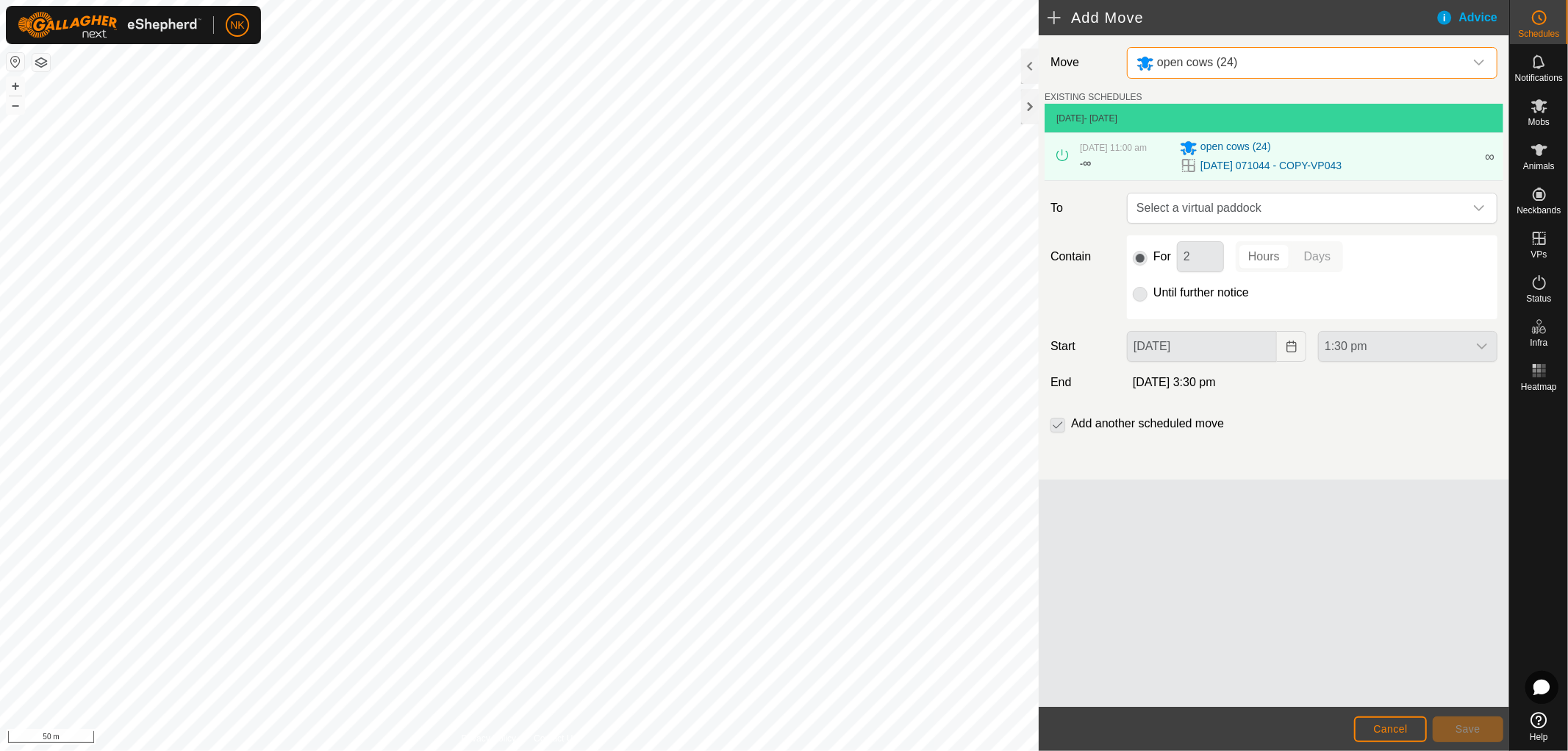
click at [1249, 210] on span "Select a virtual paddock" at bounding box center [1297, 207] width 334 height 29
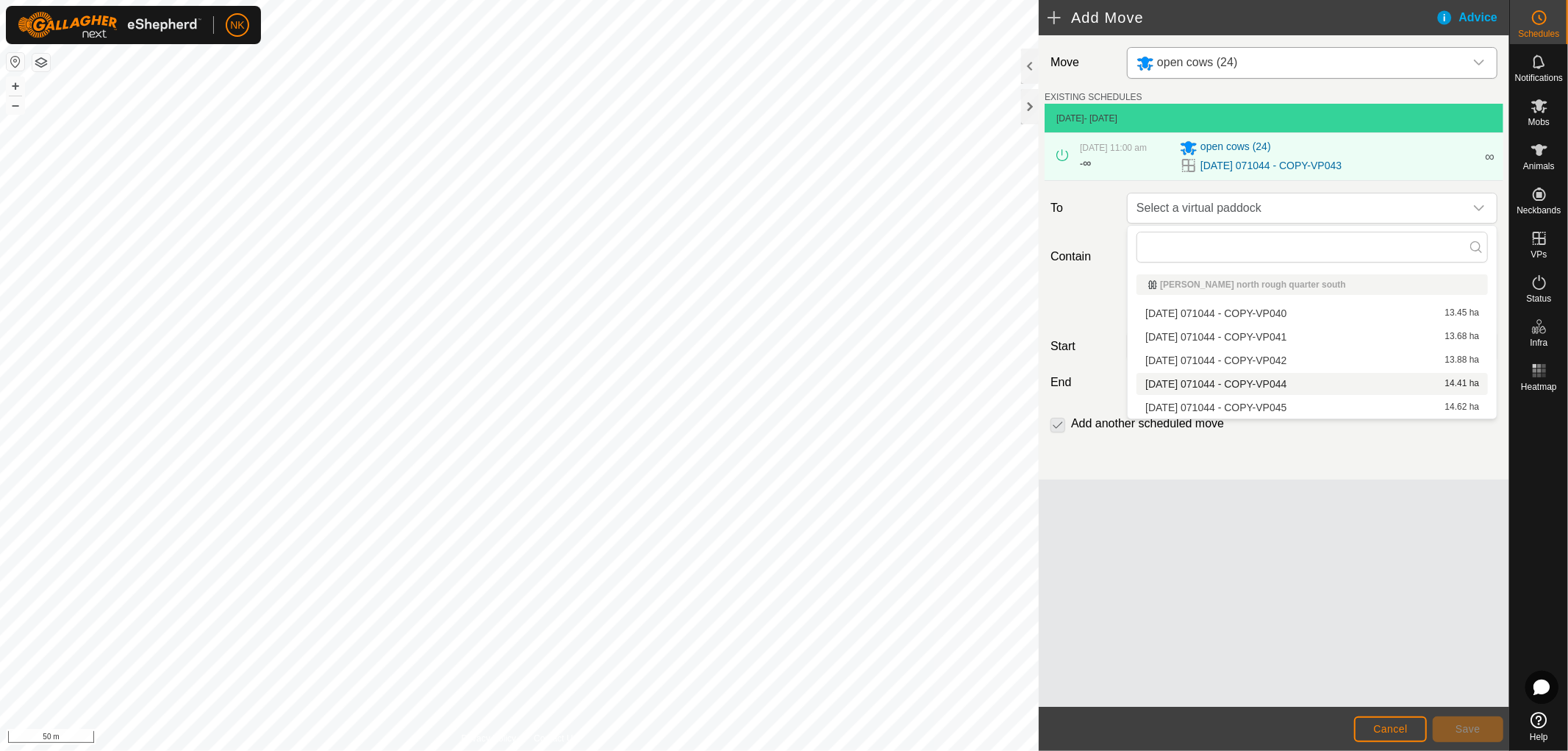
click at [1225, 380] on li "[DATE] 071044 - COPY-VP044 14.41 ha" at bounding box center [1312, 383] width 352 height 22
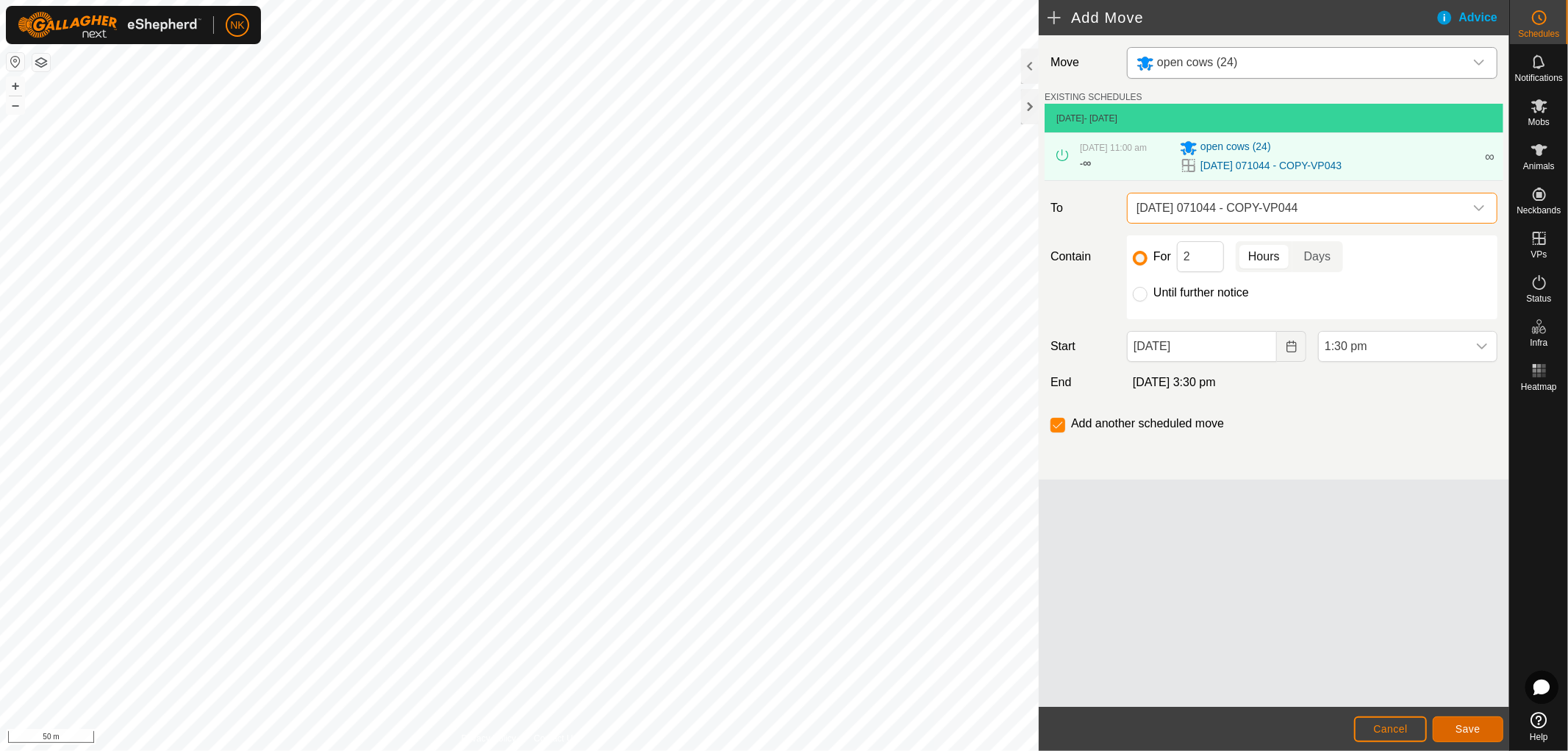
click at [1474, 729] on span "Save" at bounding box center [1468, 728] width 25 height 11
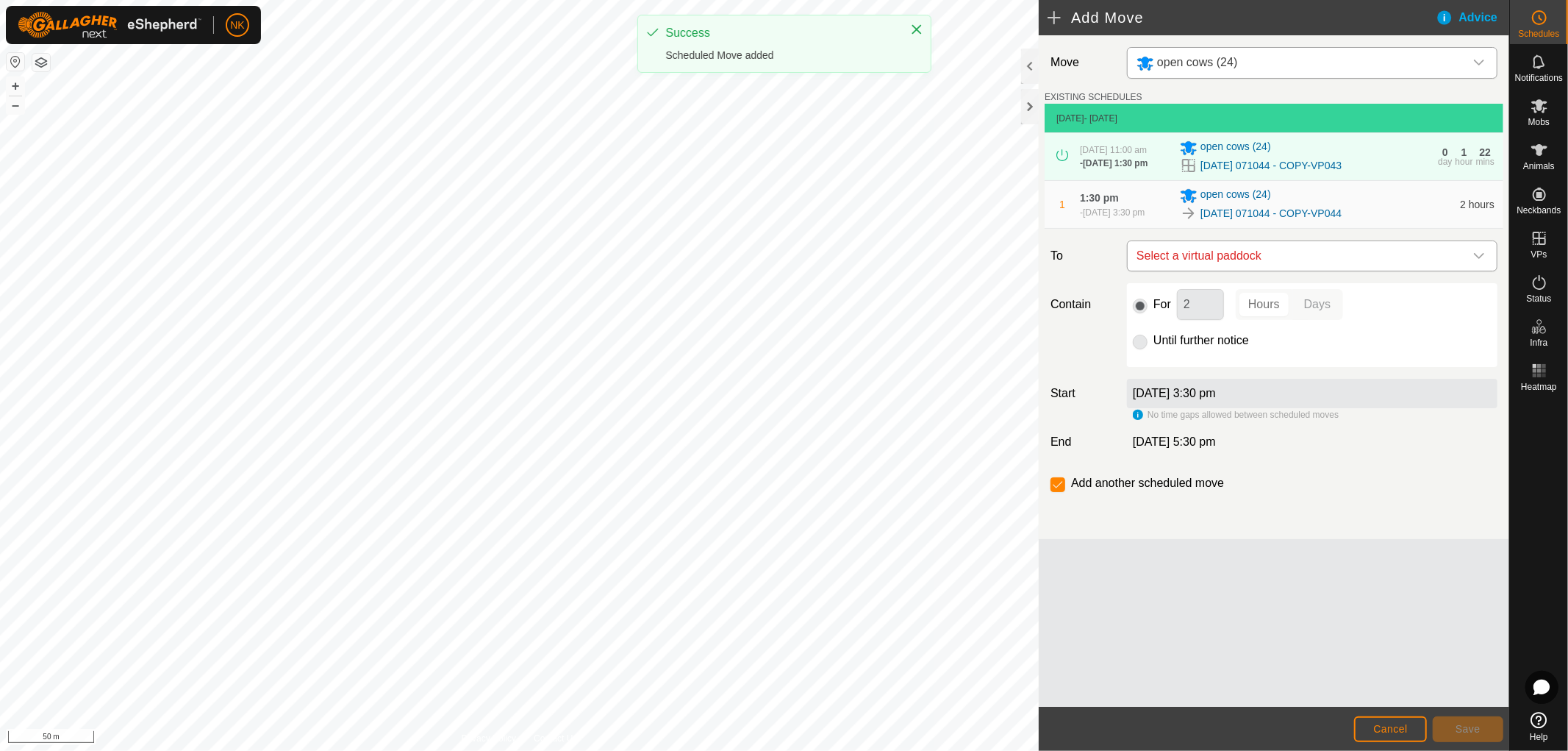
click at [1269, 256] on span "Select a virtual paddock" at bounding box center [1297, 256] width 334 height 29
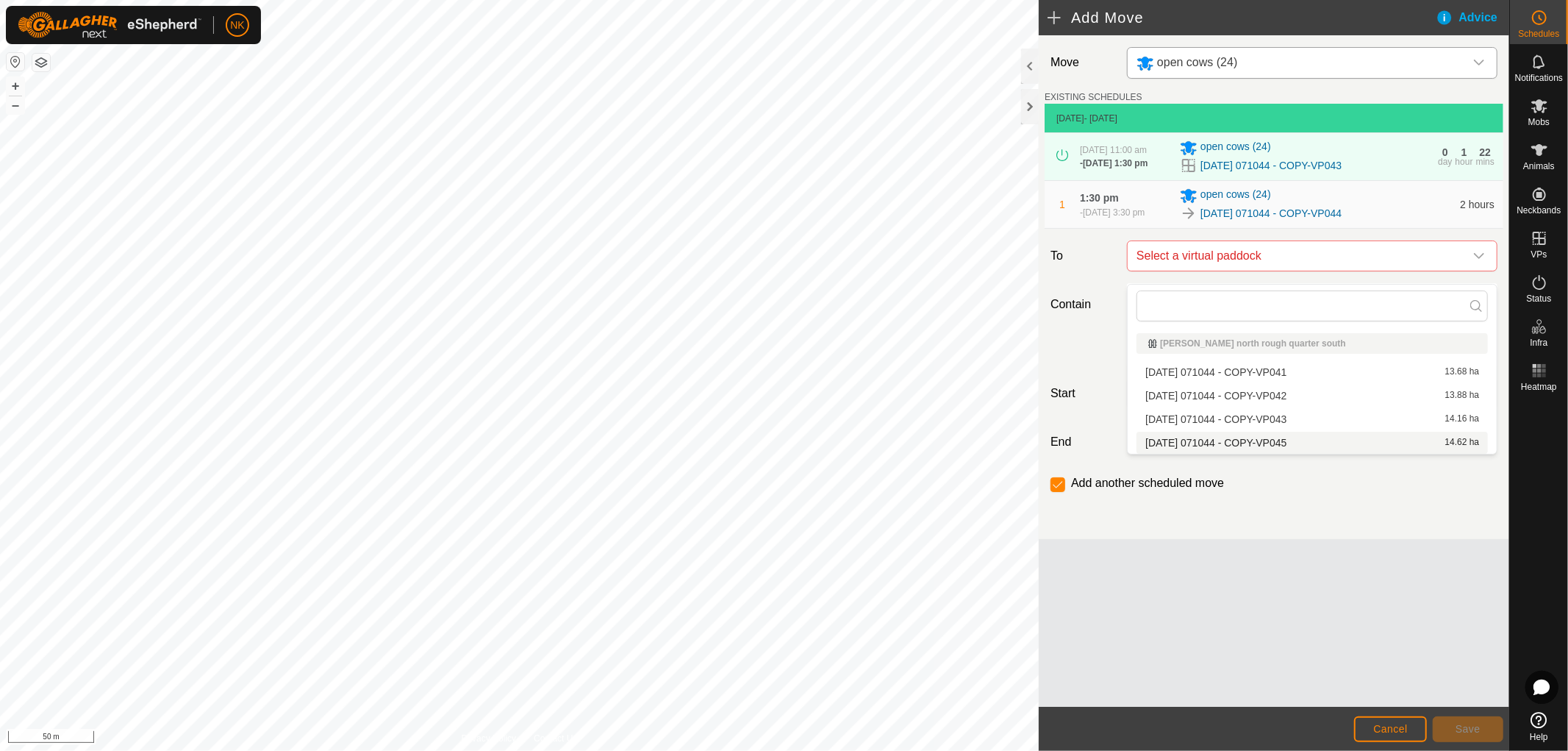
click at [1250, 438] on li "[DATE] 071044 - COPY-VP045 14.62 ha" at bounding box center [1312, 442] width 352 height 22
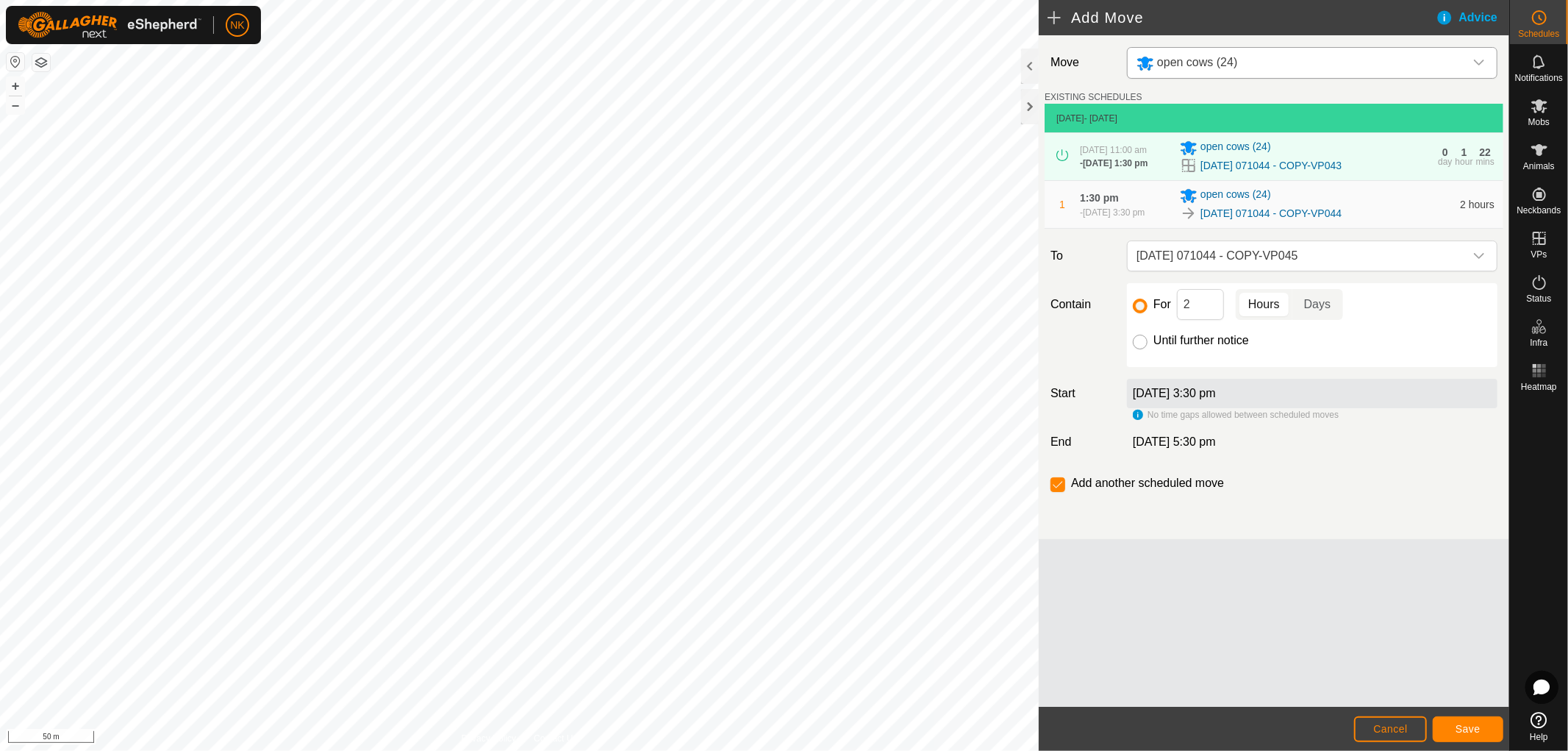
click at [1138, 349] on input "Until further notice" at bounding box center [1139, 341] width 14 height 14
radio input "true"
checkbox input "false"
click at [1453, 729] on button "Save" at bounding box center [1468, 729] width 70 height 26
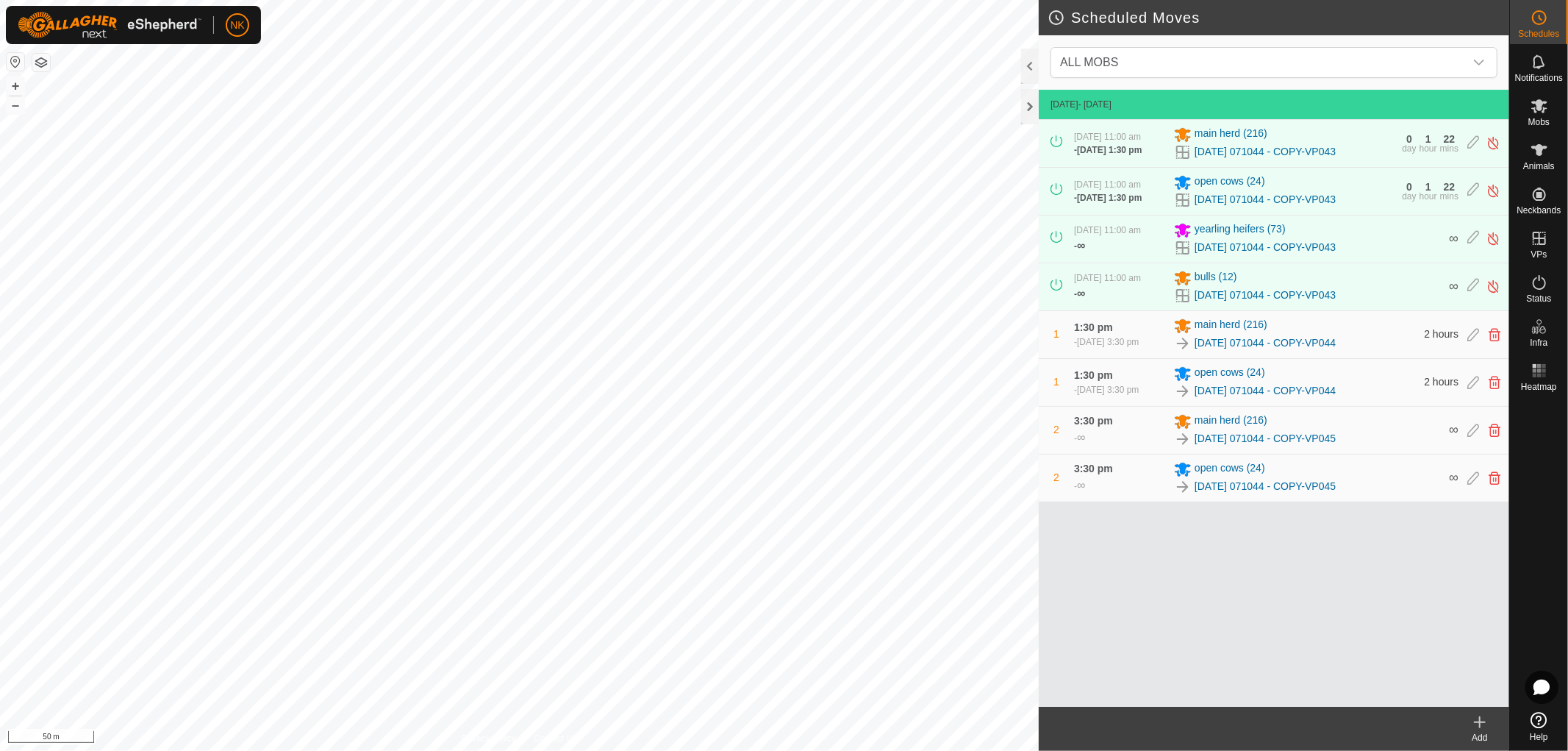
click at [1482, 721] on icon at bounding box center [1480, 722] width 18 height 18
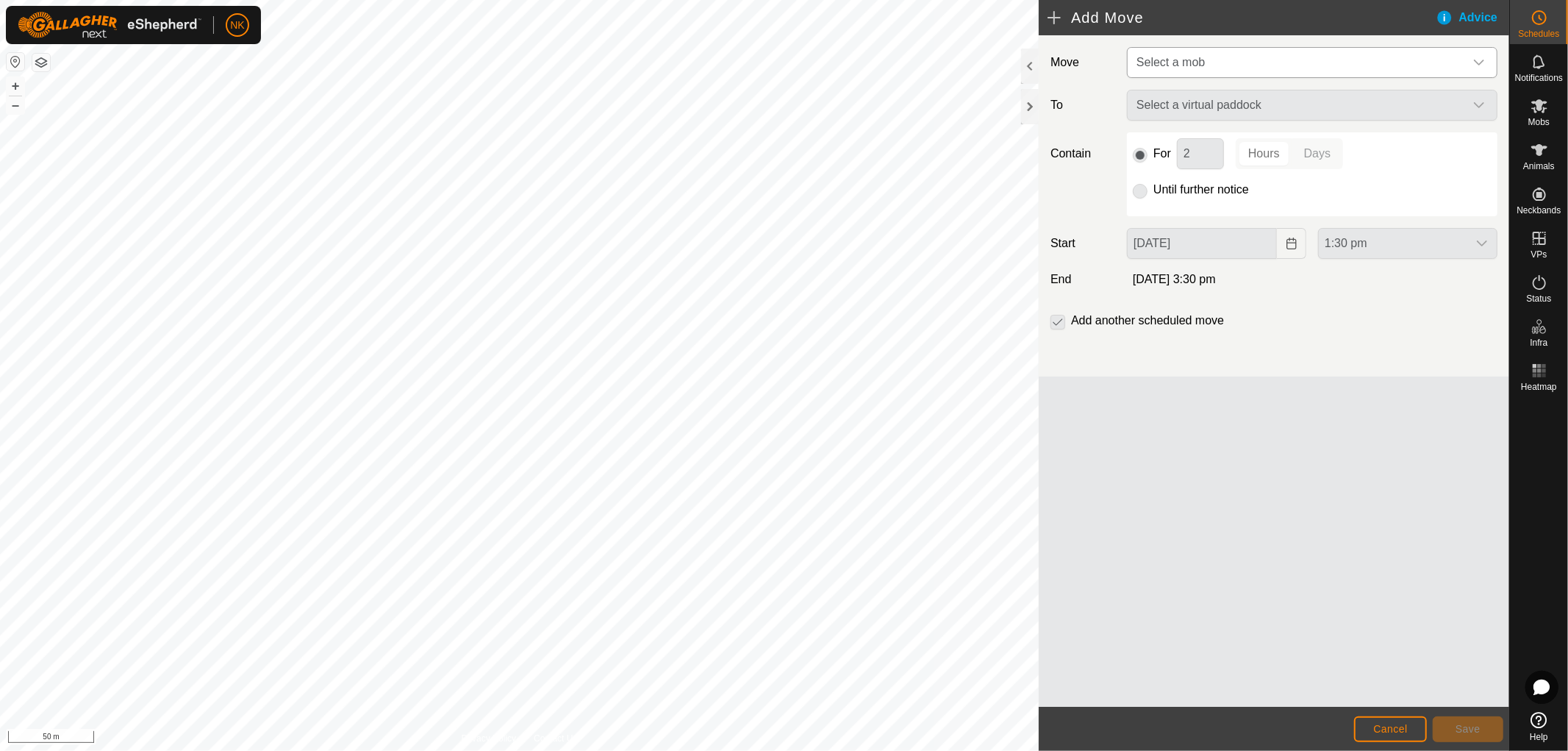
click at [1333, 53] on span "Select a mob" at bounding box center [1297, 62] width 334 height 29
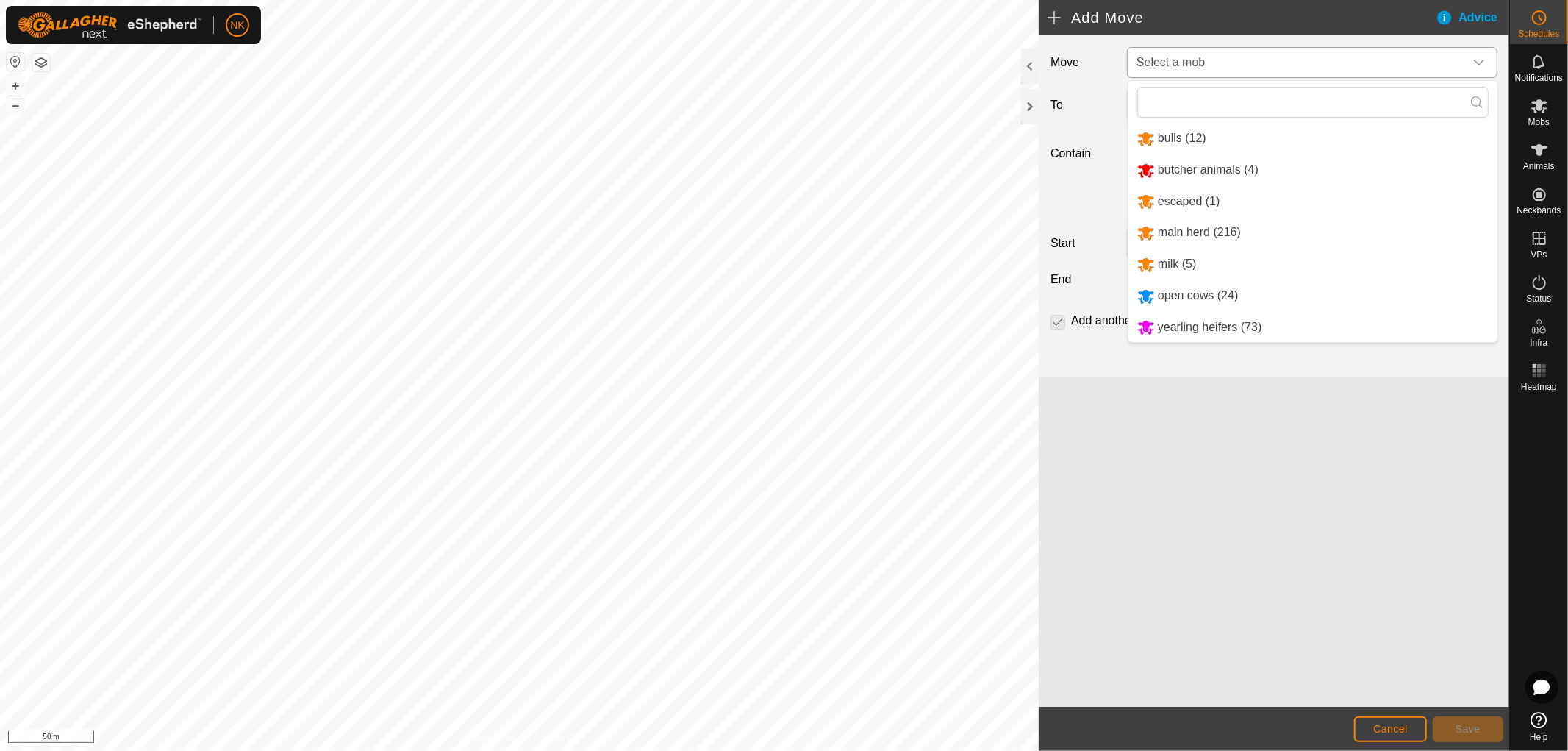
click at [1181, 137] on li "bulls (12)" at bounding box center [1313, 139] width 369 height 30
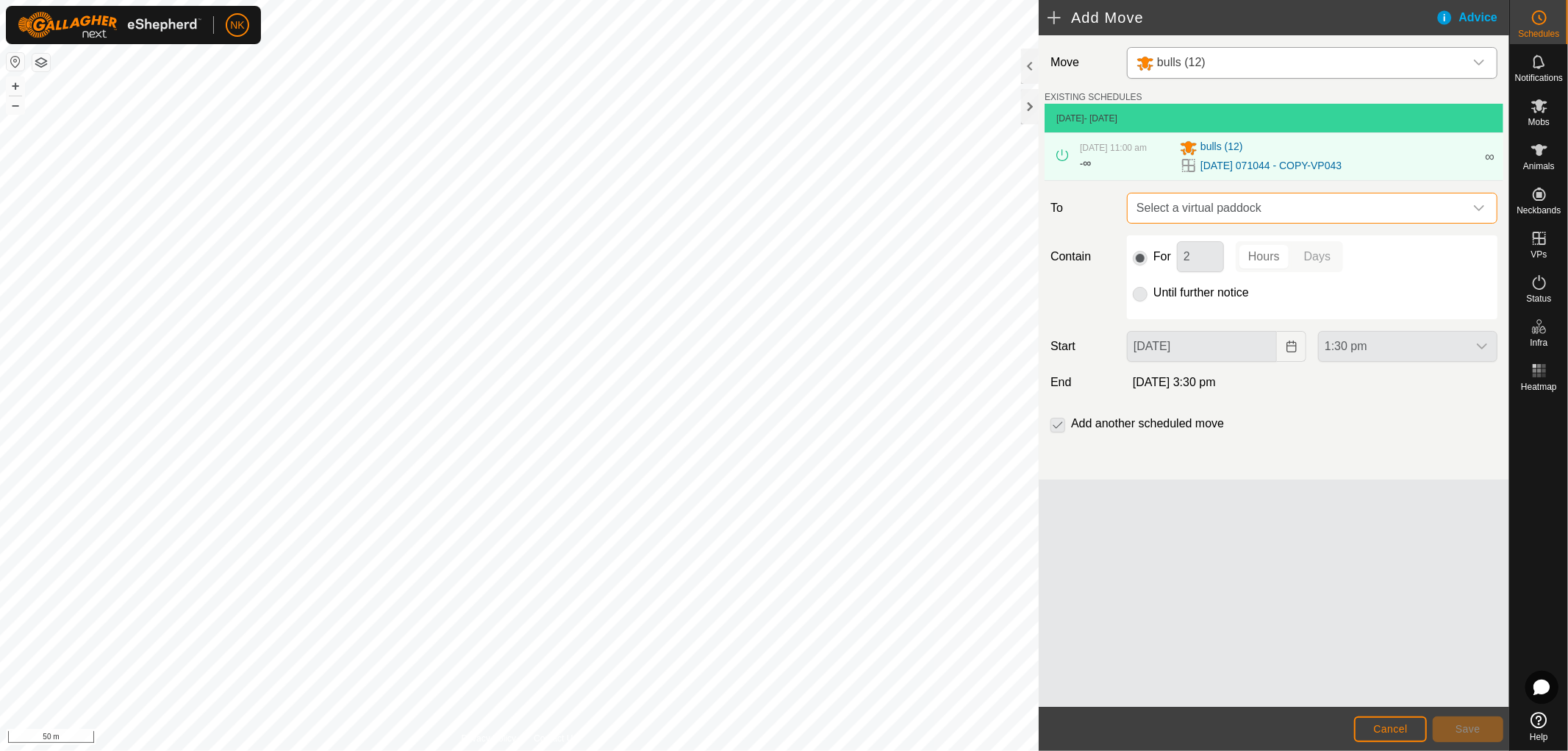
click at [1460, 204] on span "Select a virtual paddock" at bounding box center [1297, 207] width 334 height 29
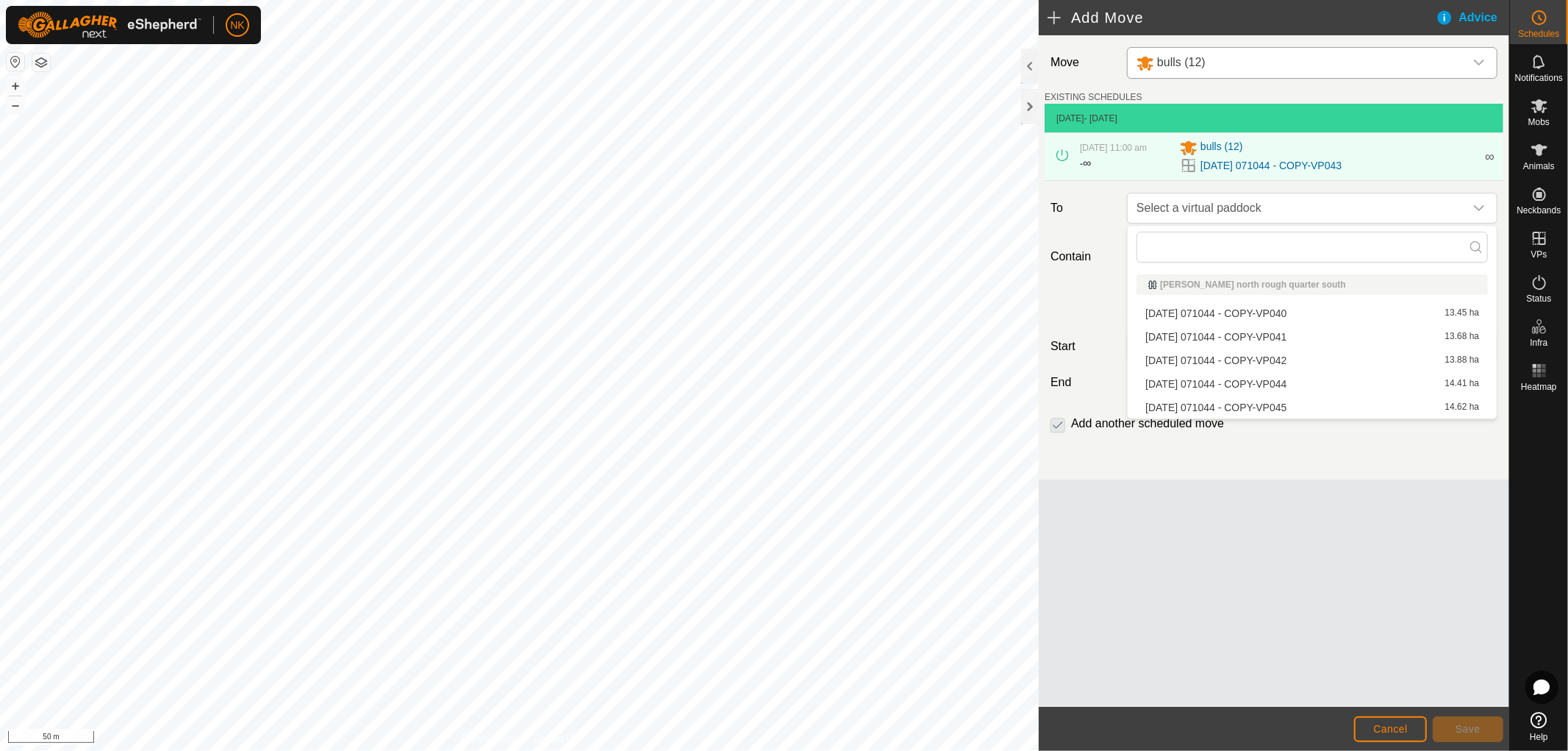
click at [1274, 380] on li "[DATE] 071044 - COPY-VP044 14.41 ha" at bounding box center [1312, 383] width 352 height 22
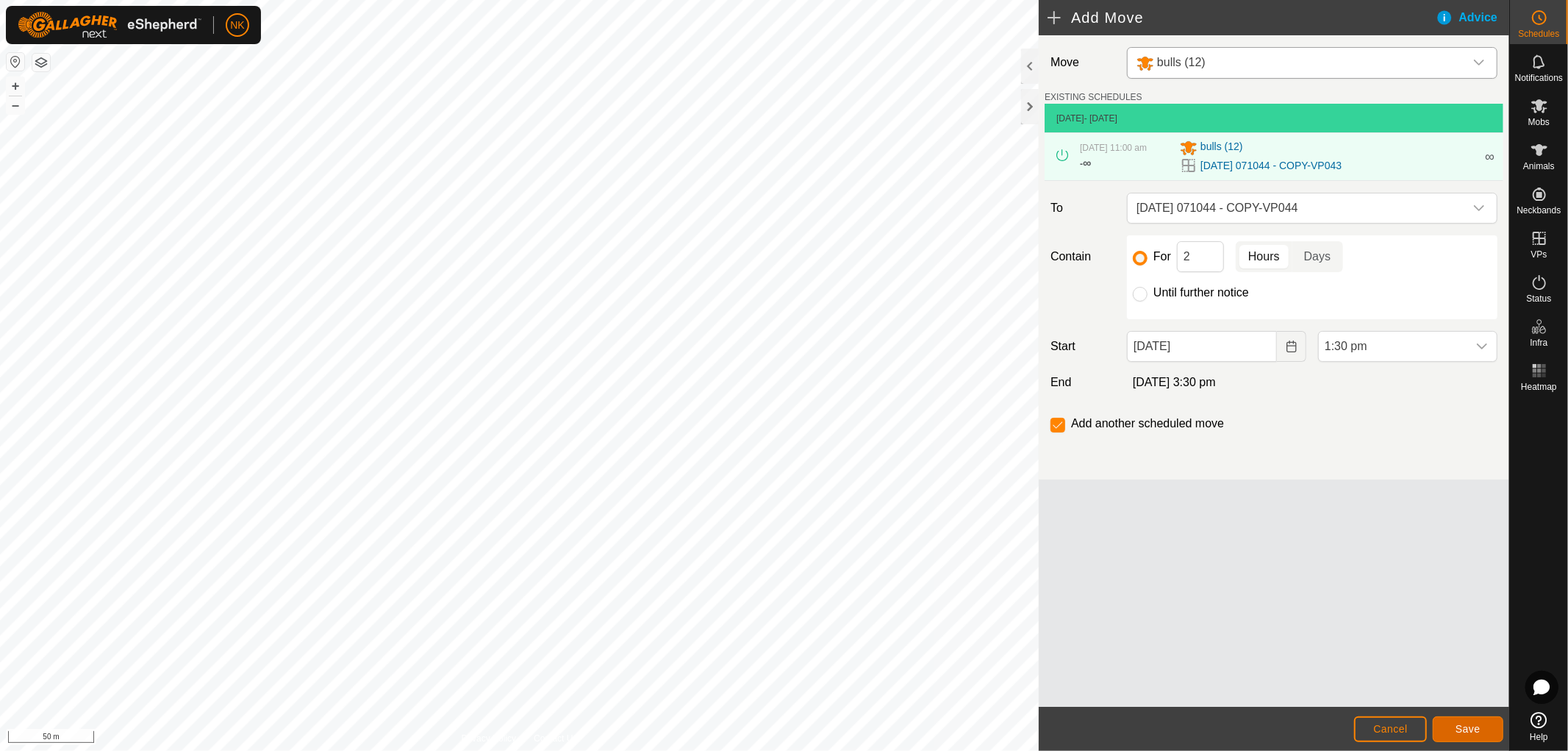
click at [1460, 728] on span "Save" at bounding box center [1468, 728] width 25 height 11
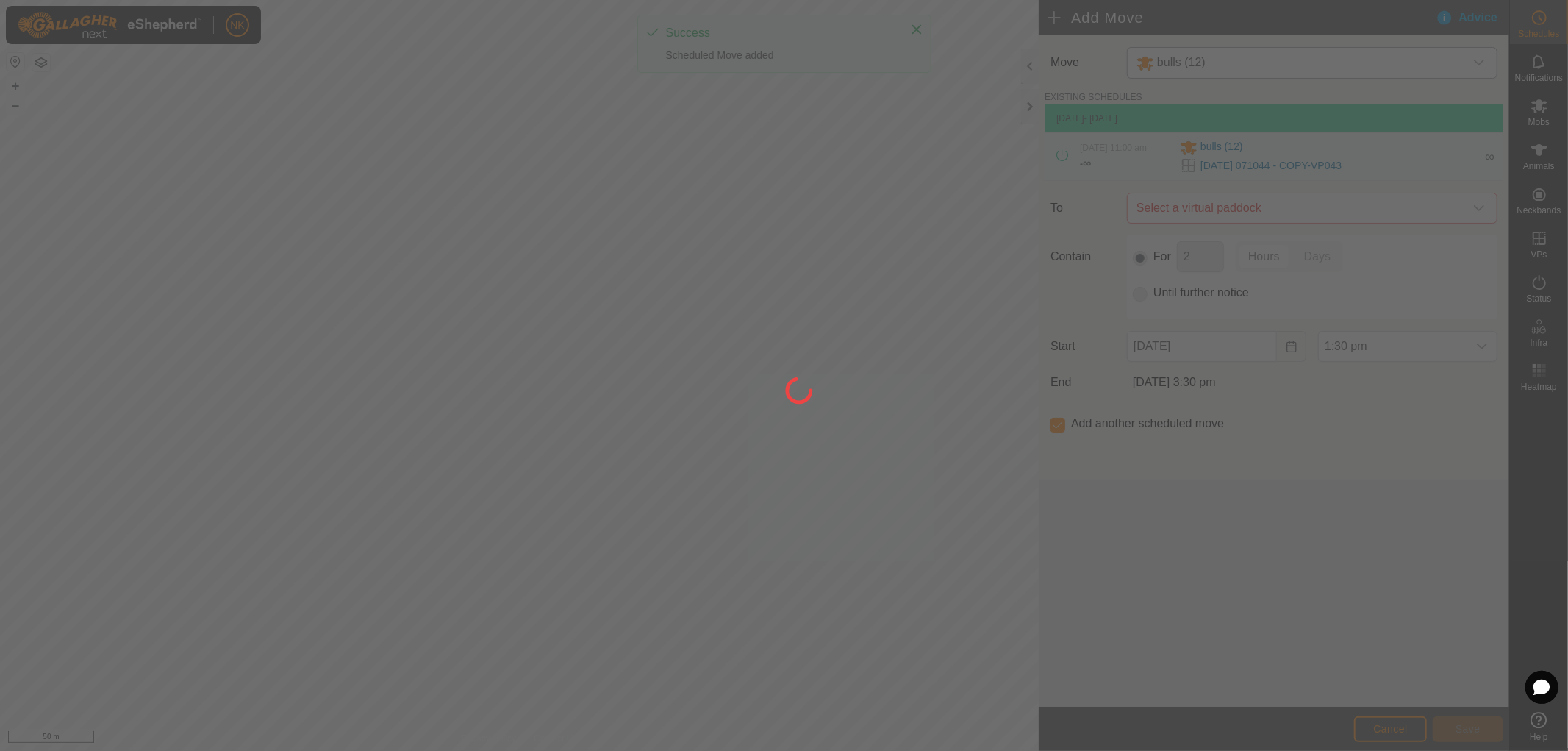
click at [1301, 197] on div at bounding box center [784, 376] width 1568 height 751
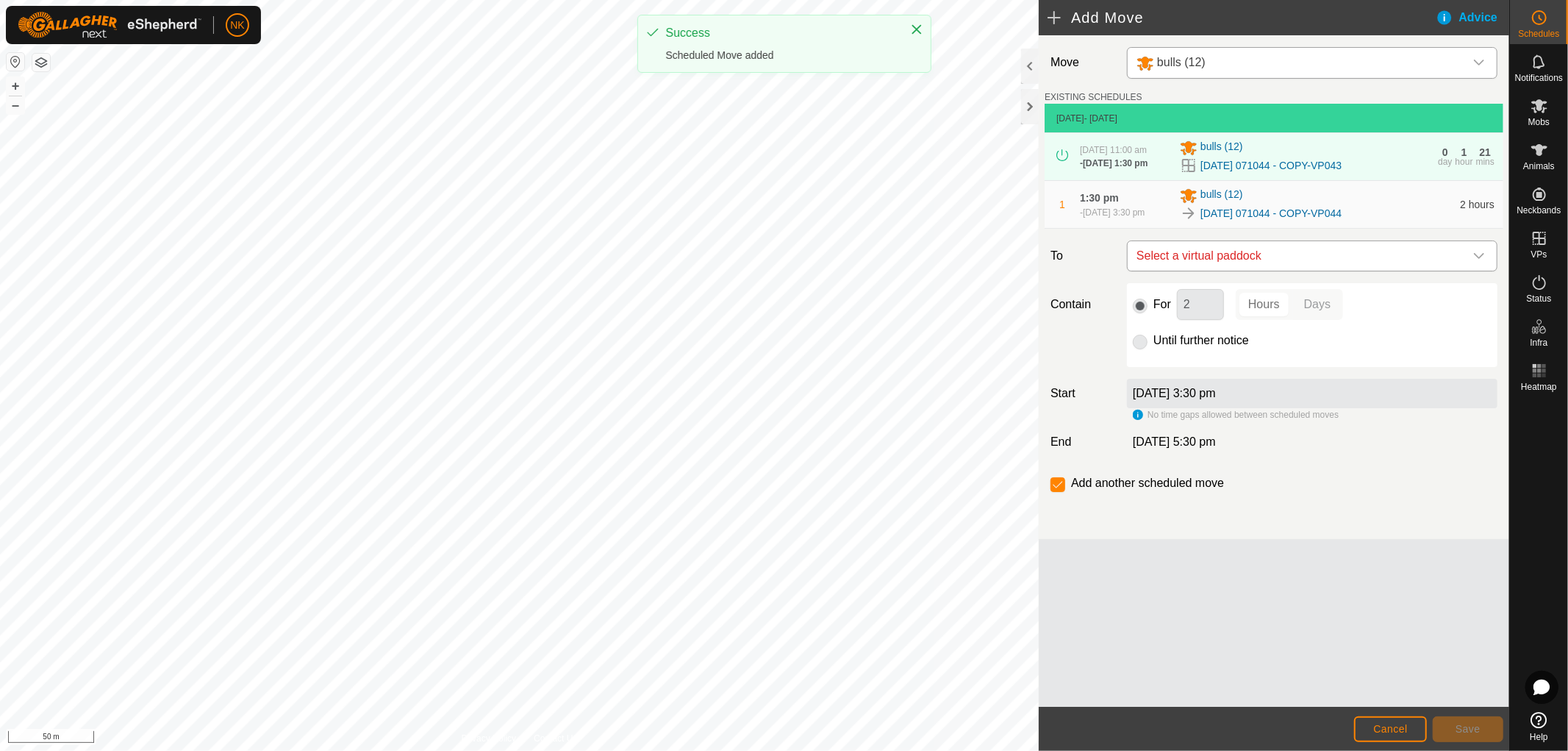
click at [1313, 271] on span "Select a virtual paddock" at bounding box center [1297, 256] width 334 height 29
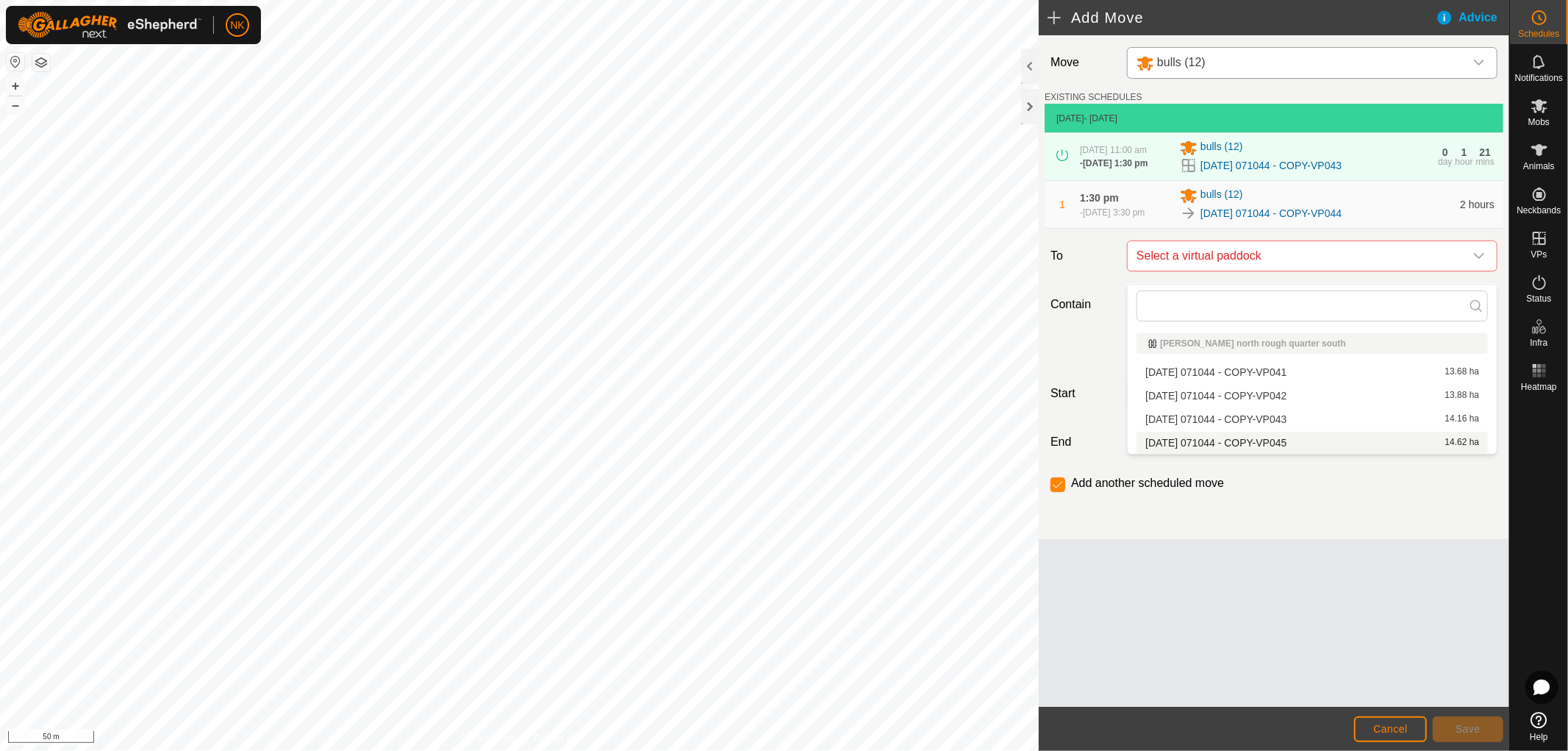
click at [1233, 449] on li "[DATE] 071044 - COPY-VP045 14.62 ha" at bounding box center [1312, 442] width 352 height 22
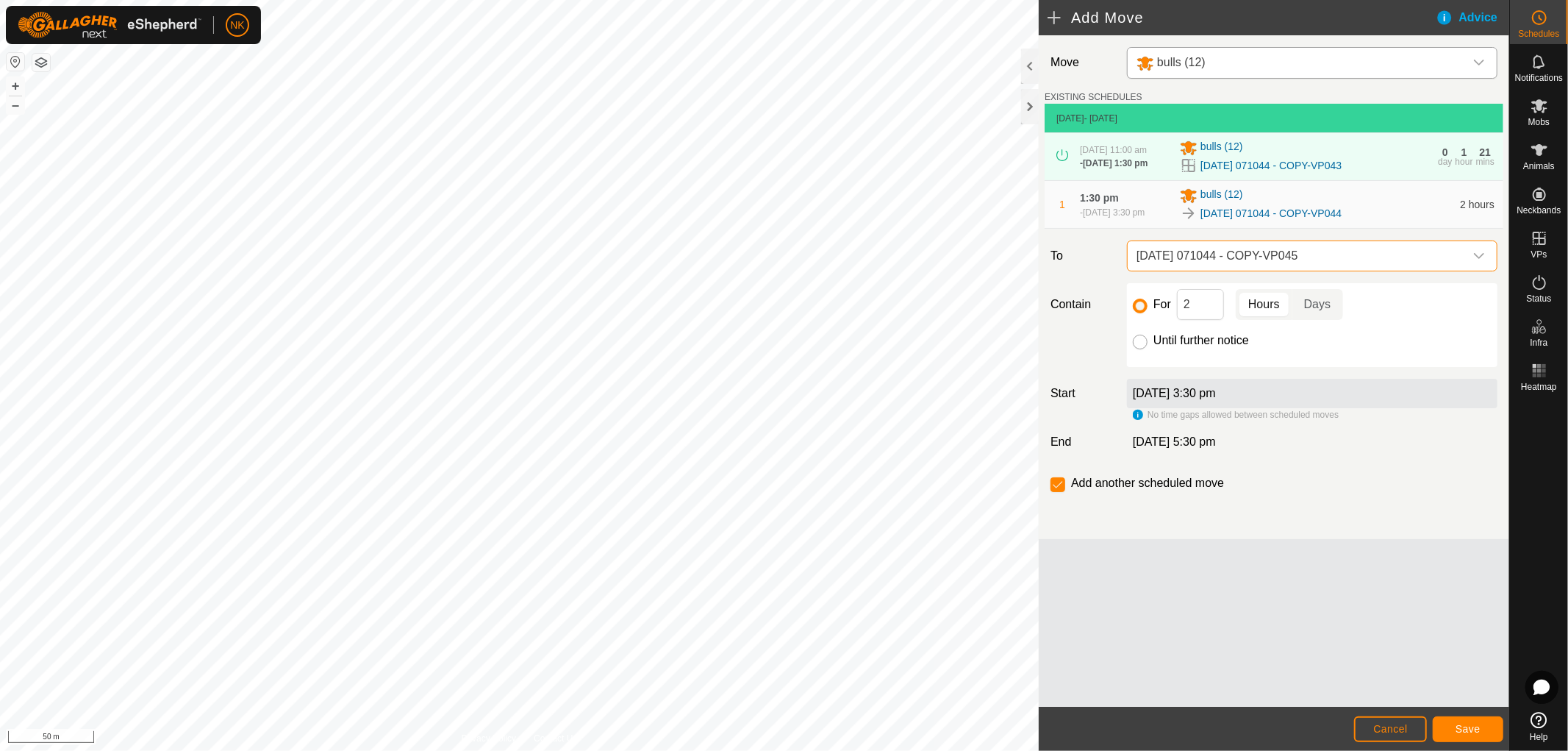
click at [1138, 349] on input "Until further notice" at bounding box center [1139, 341] width 14 height 14
radio input "true"
checkbox input "false"
click at [1464, 738] on button "Save" at bounding box center [1468, 729] width 70 height 26
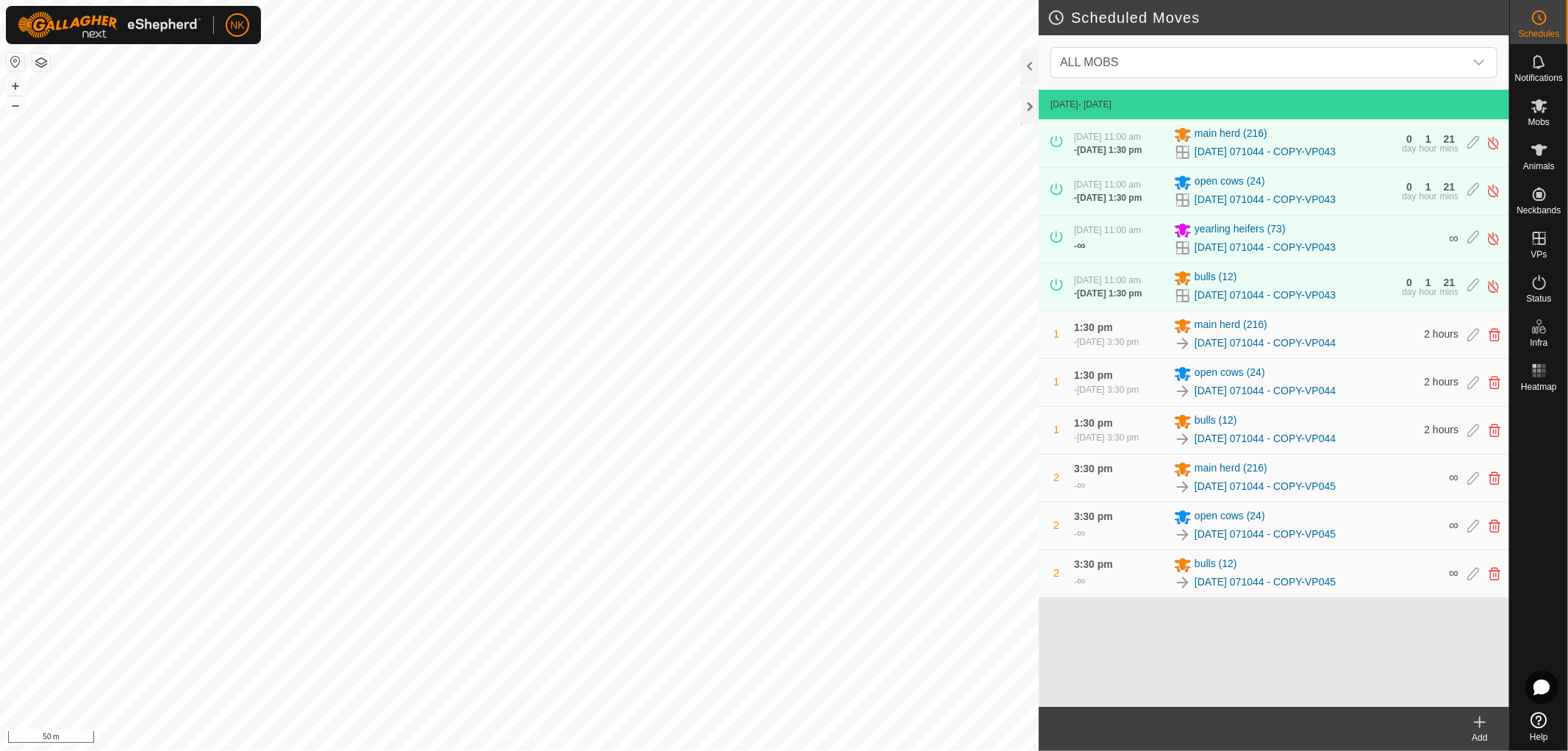
click at [1482, 725] on icon at bounding box center [1480, 722] width 18 height 18
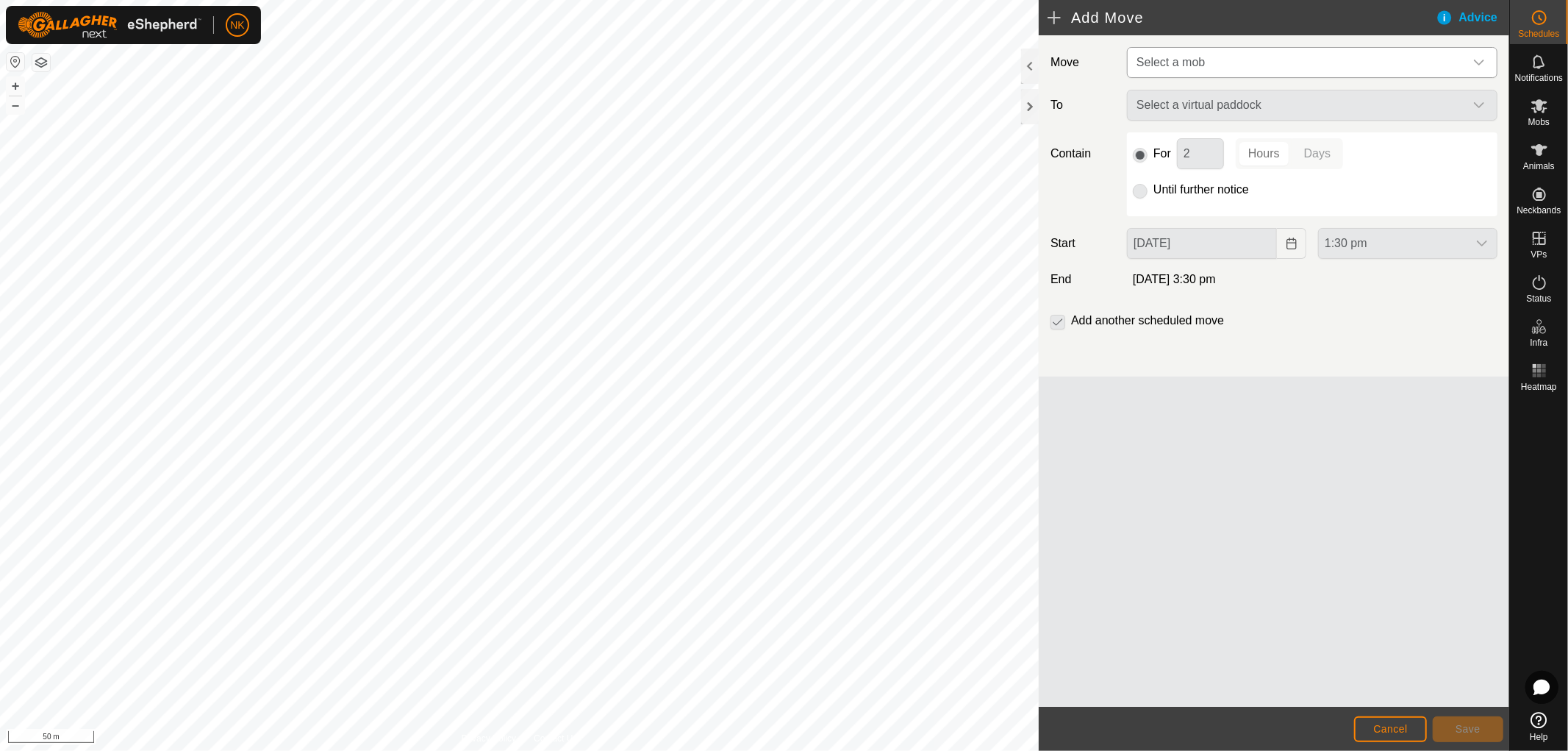
click at [1300, 67] on span "Select a mob" at bounding box center [1297, 62] width 334 height 29
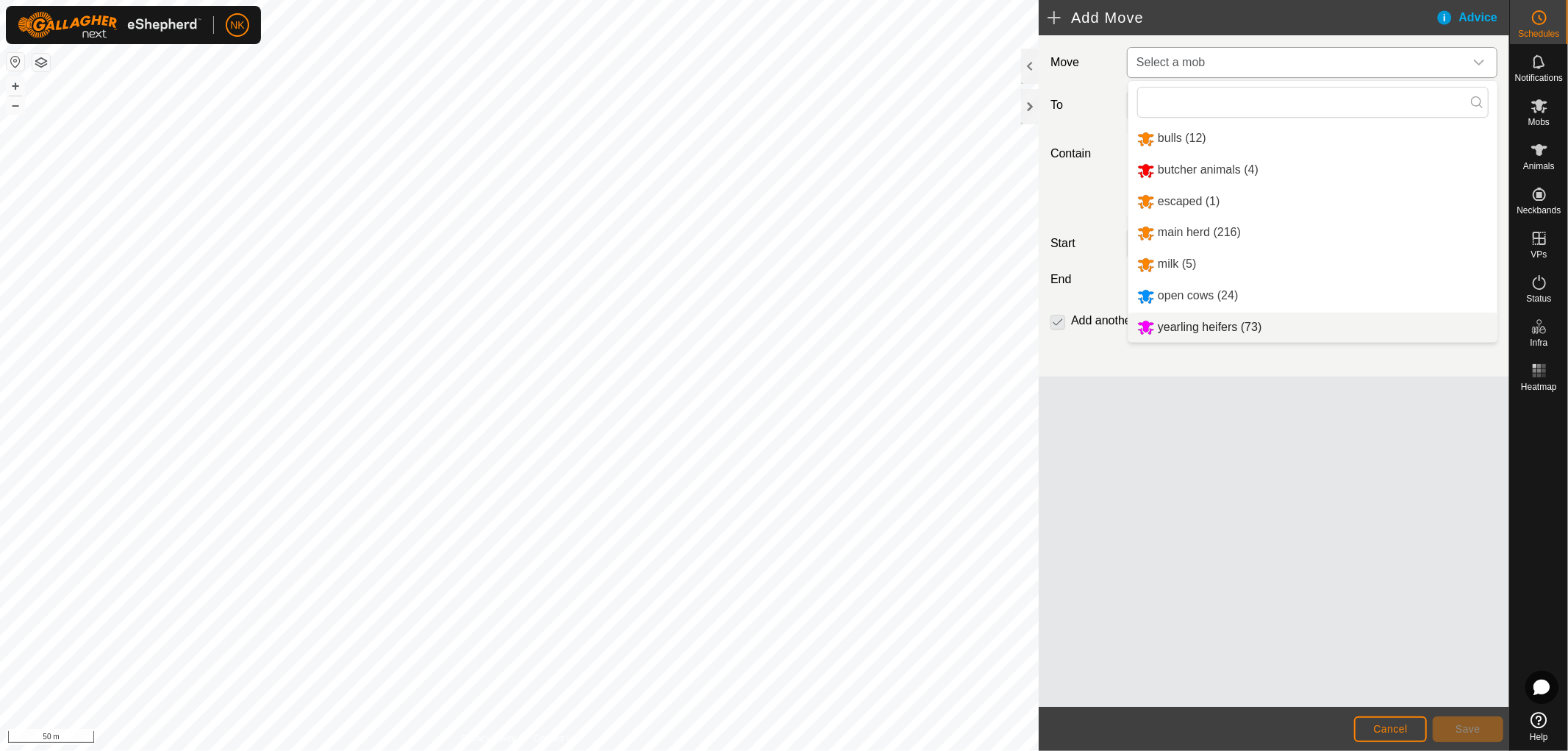
click at [1214, 326] on li "yearling heifers (73)" at bounding box center [1313, 328] width 369 height 30
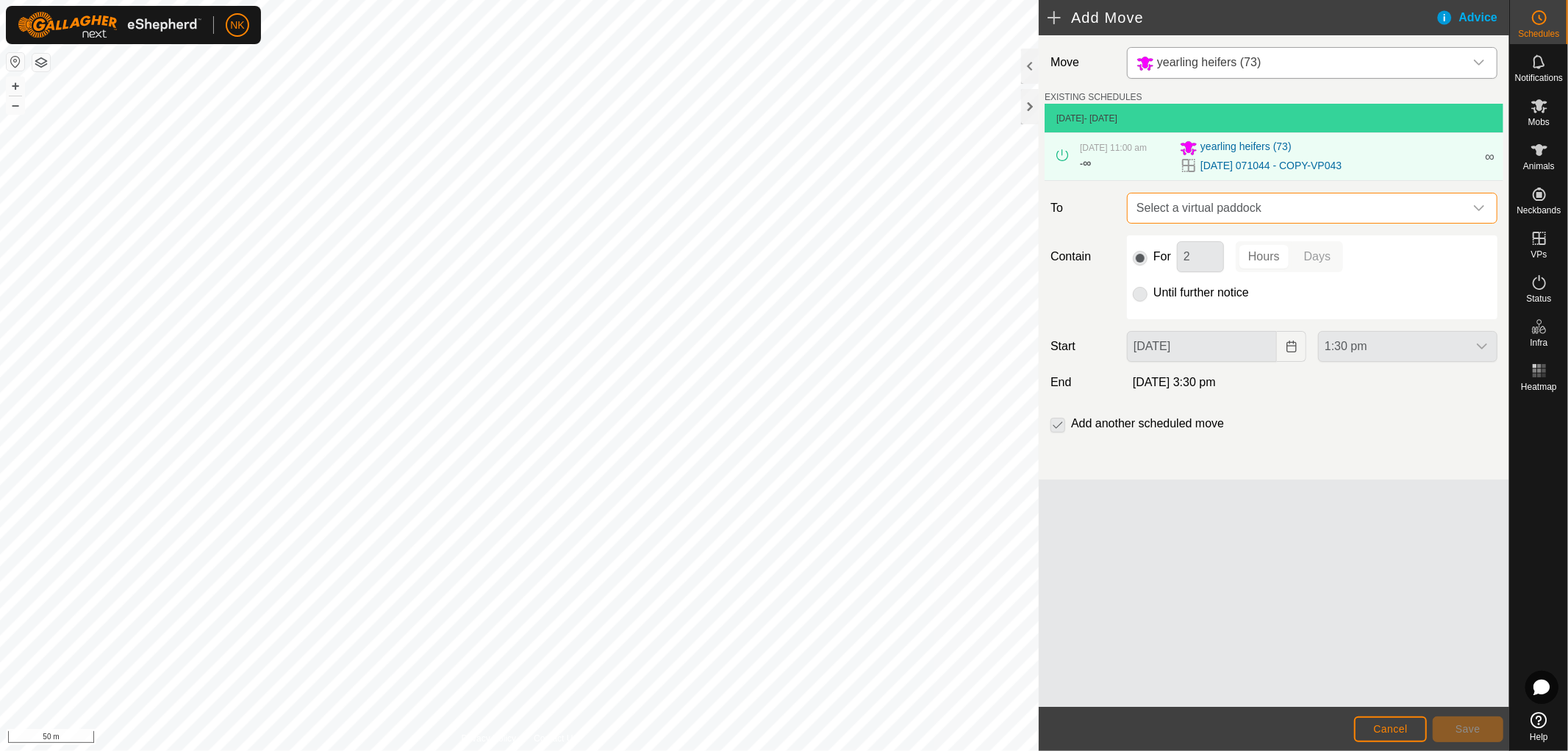
click at [1236, 211] on span "Select a virtual paddock" at bounding box center [1297, 207] width 334 height 29
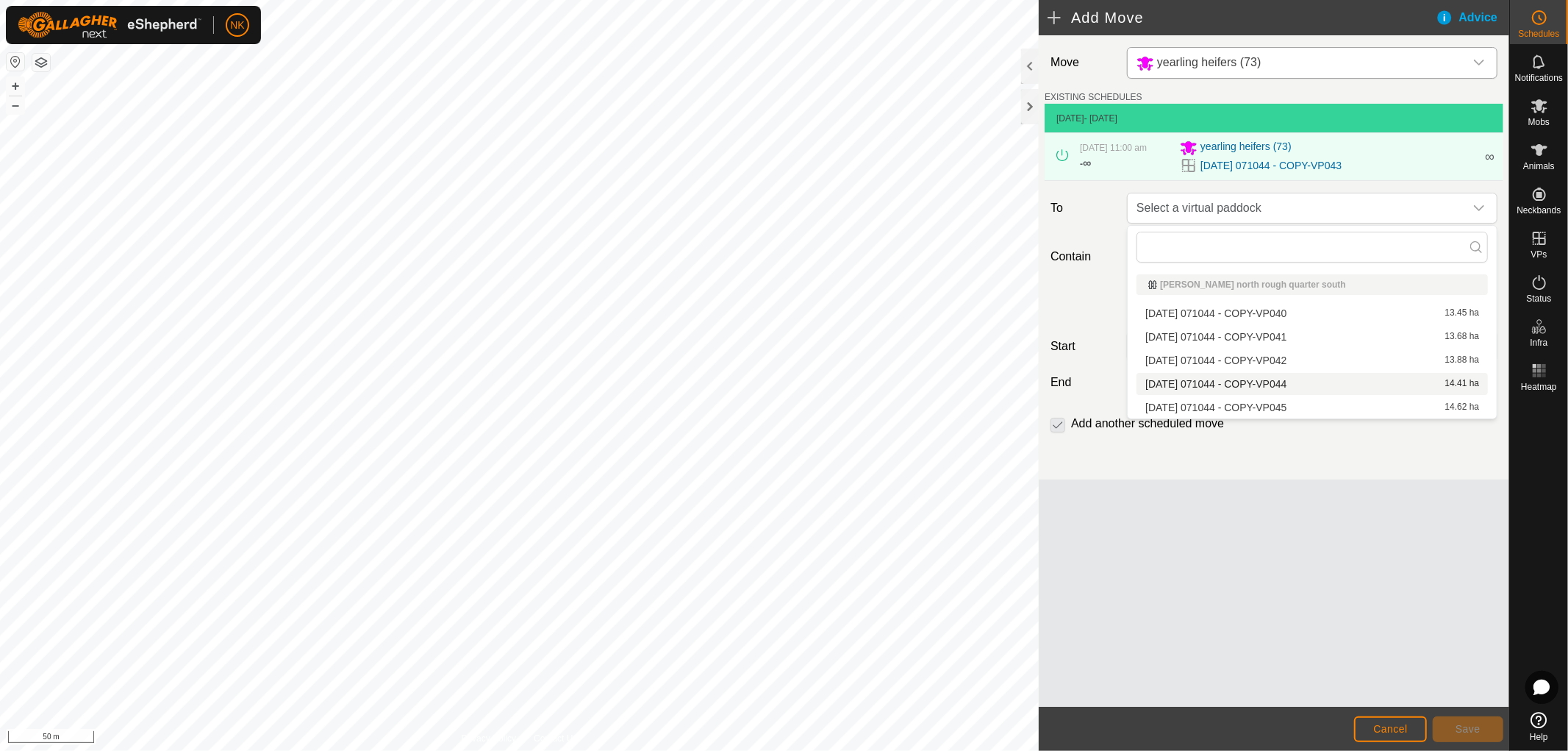
click at [1271, 376] on li "[DATE] 071044 - COPY-VP044 14.41 ha" at bounding box center [1312, 383] width 352 height 22
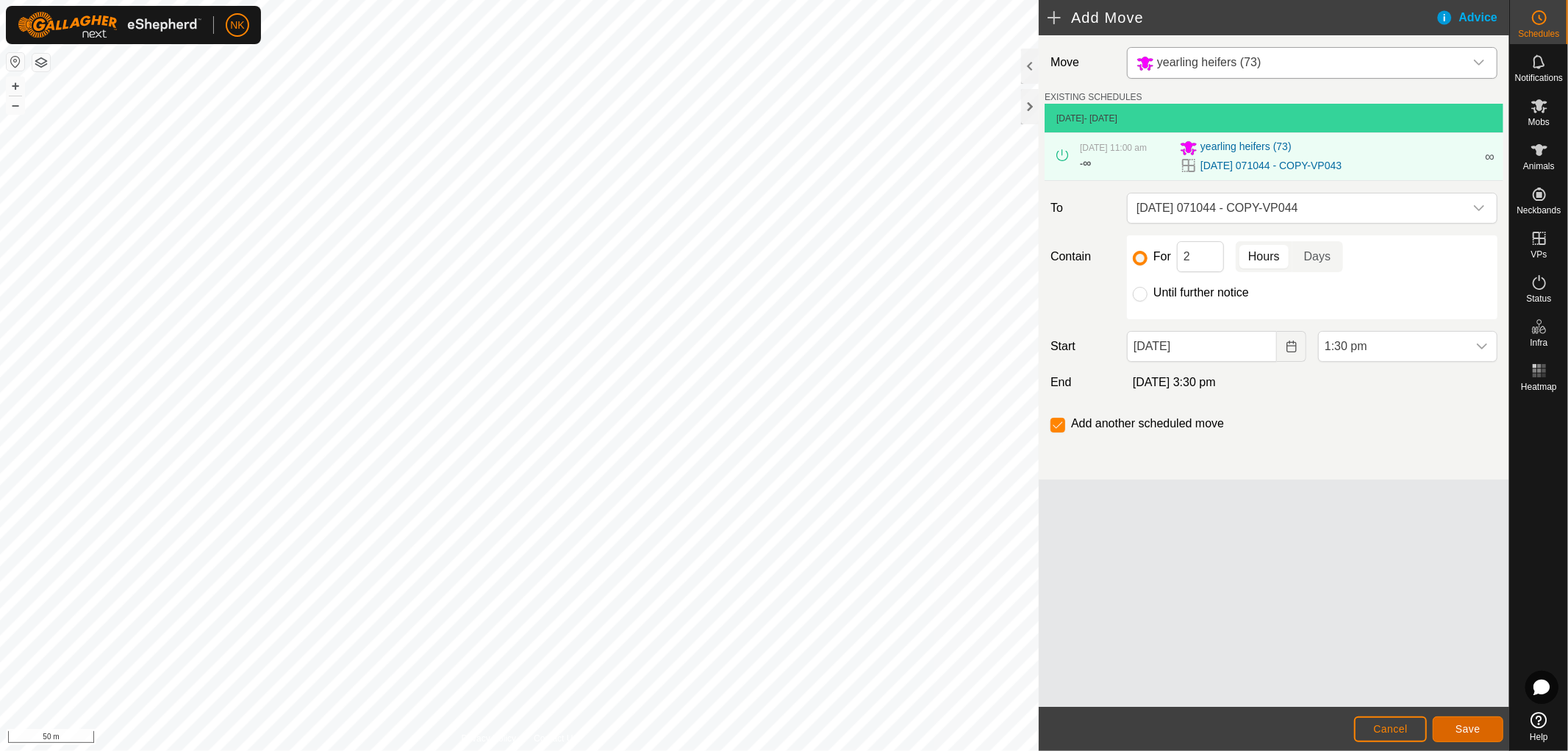
click at [1465, 729] on span "Save" at bounding box center [1468, 728] width 25 height 11
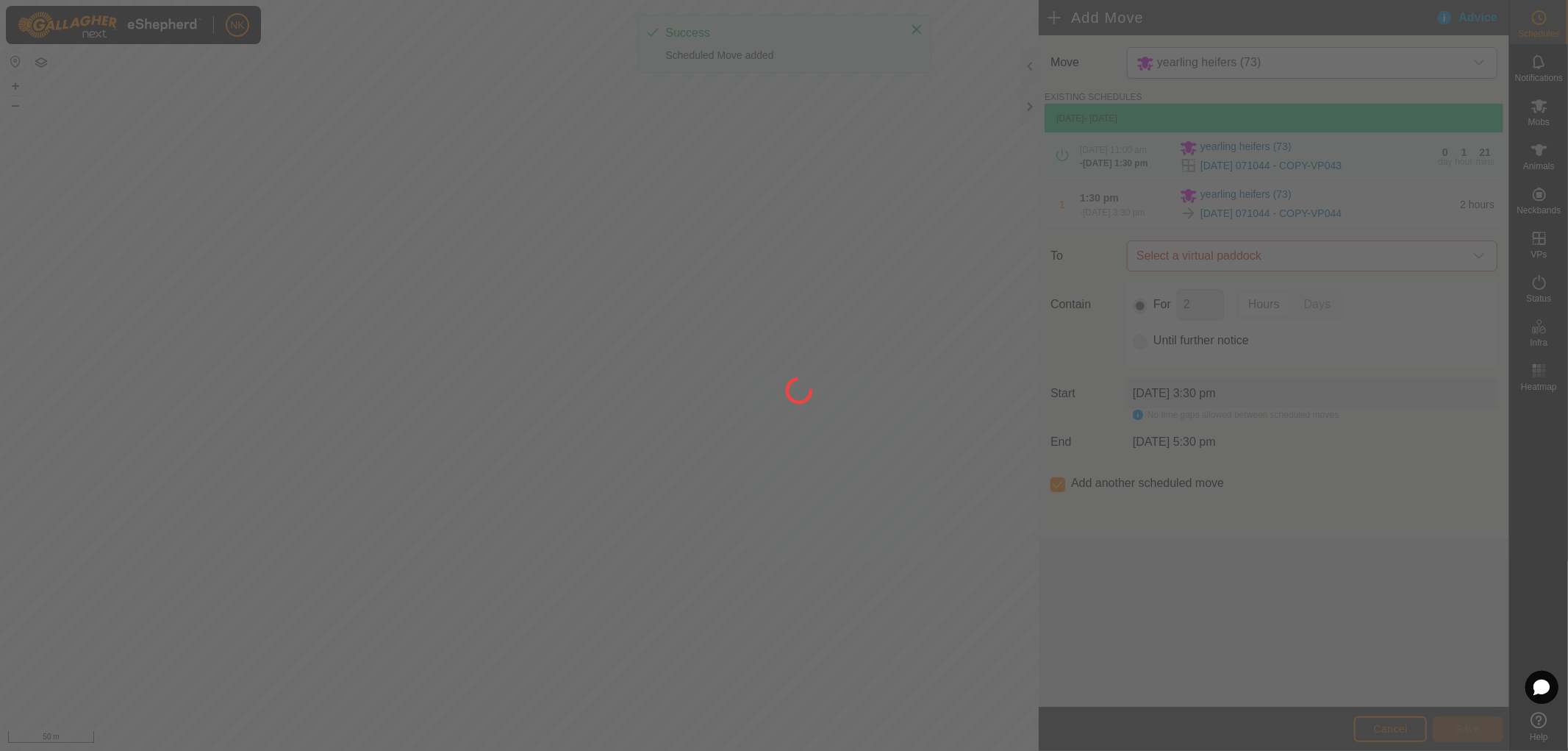
click at [1307, 260] on div at bounding box center [784, 376] width 1568 height 751
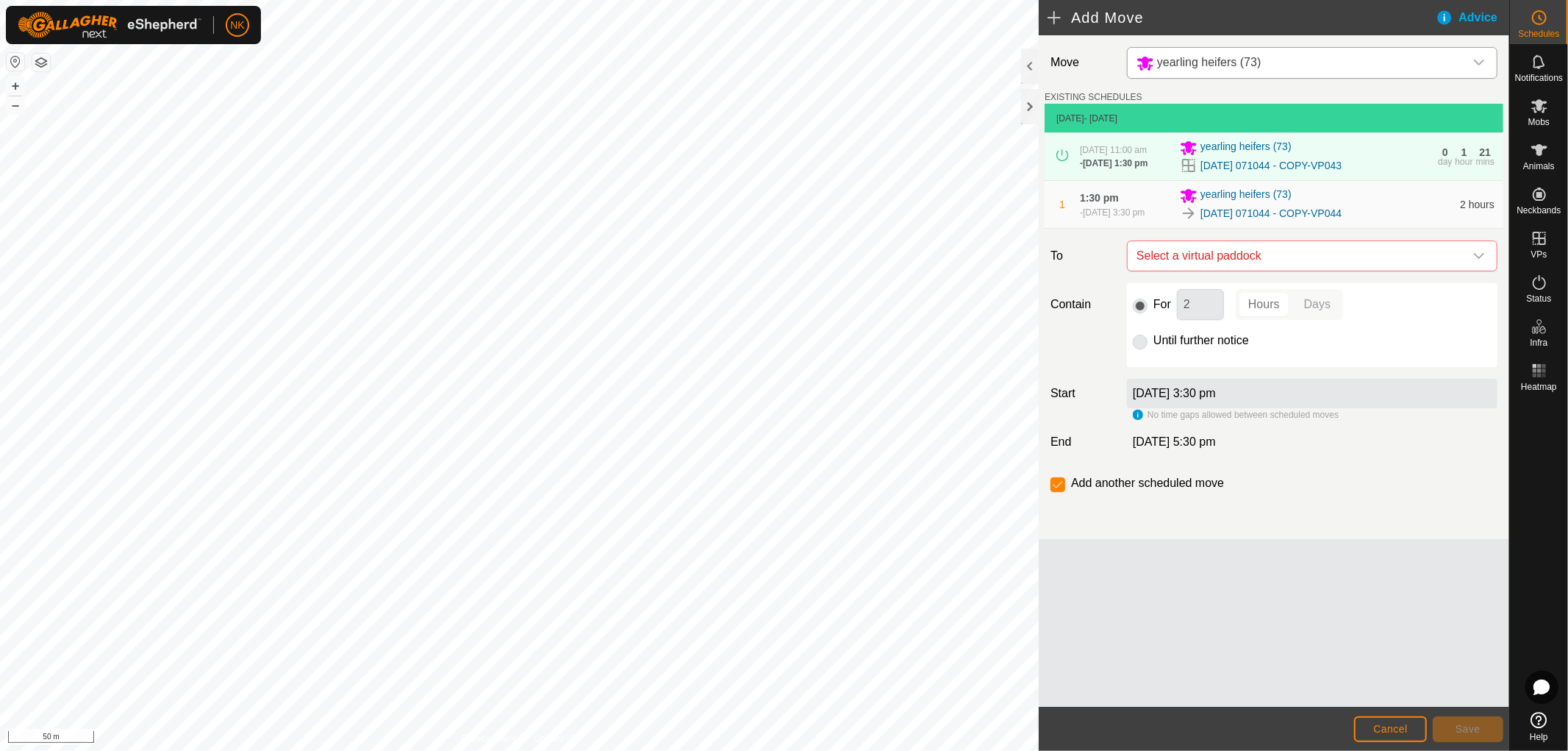
click at [1307, 260] on span "Select a virtual paddock" at bounding box center [1297, 256] width 334 height 29
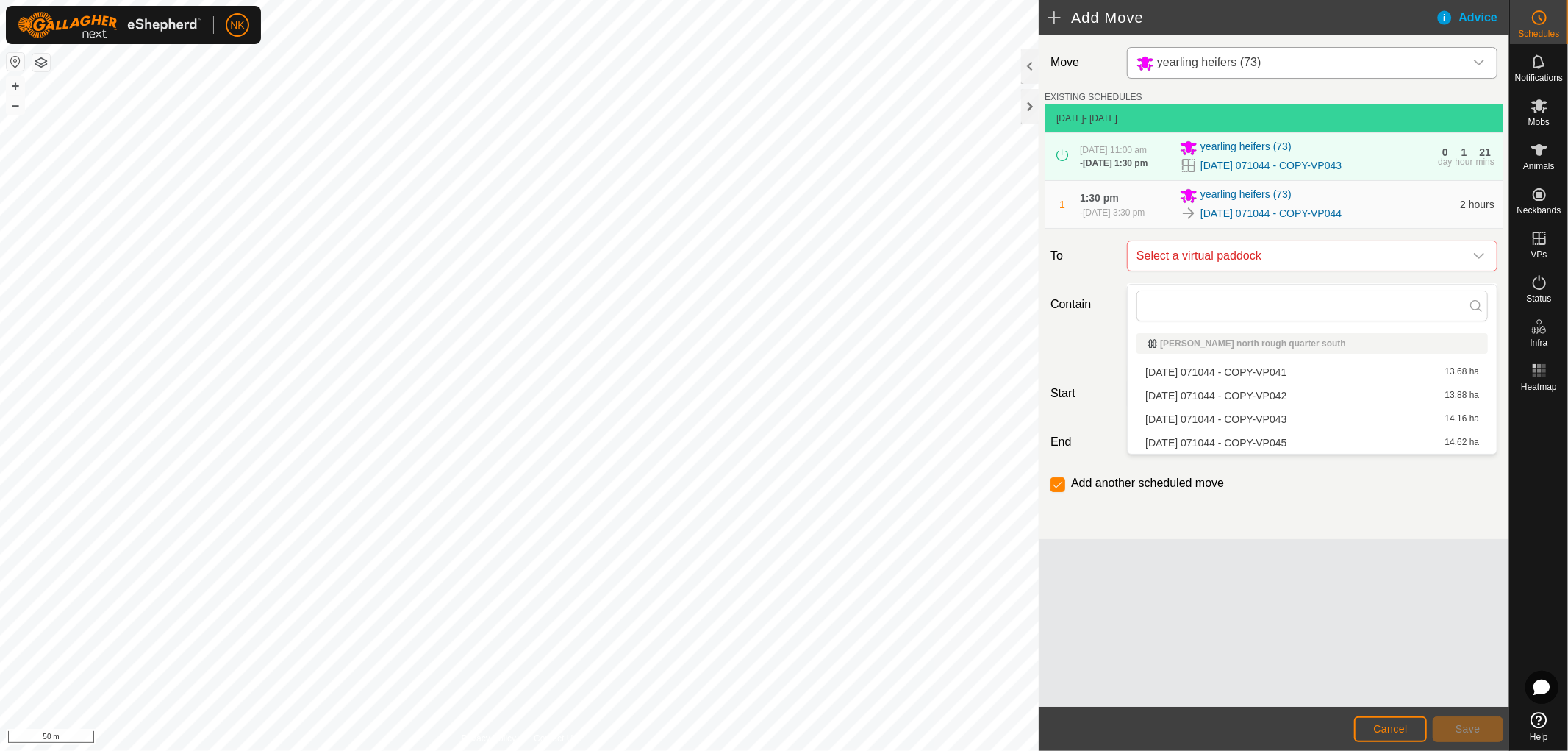
click at [1269, 437] on li "[DATE] 071044 - COPY-VP045 14.62 ha" at bounding box center [1312, 442] width 352 height 22
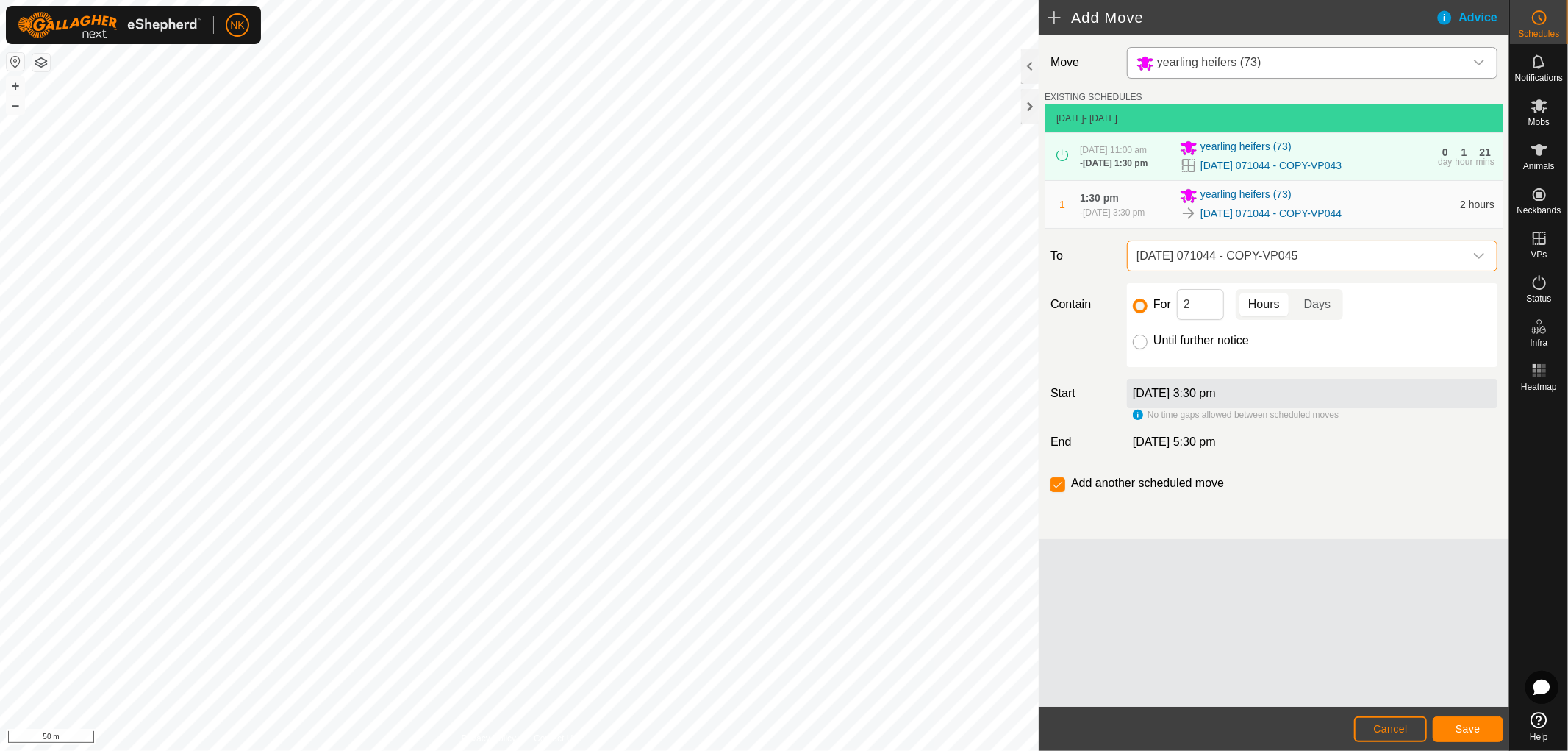
click at [1135, 349] on input "Until further notice" at bounding box center [1139, 341] width 14 height 14
radio input "true"
checkbox input "false"
click at [1465, 723] on span "Save" at bounding box center [1468, 728] width 25 height 11
